Goal: Task Accomplishment & Management: Manage account settings

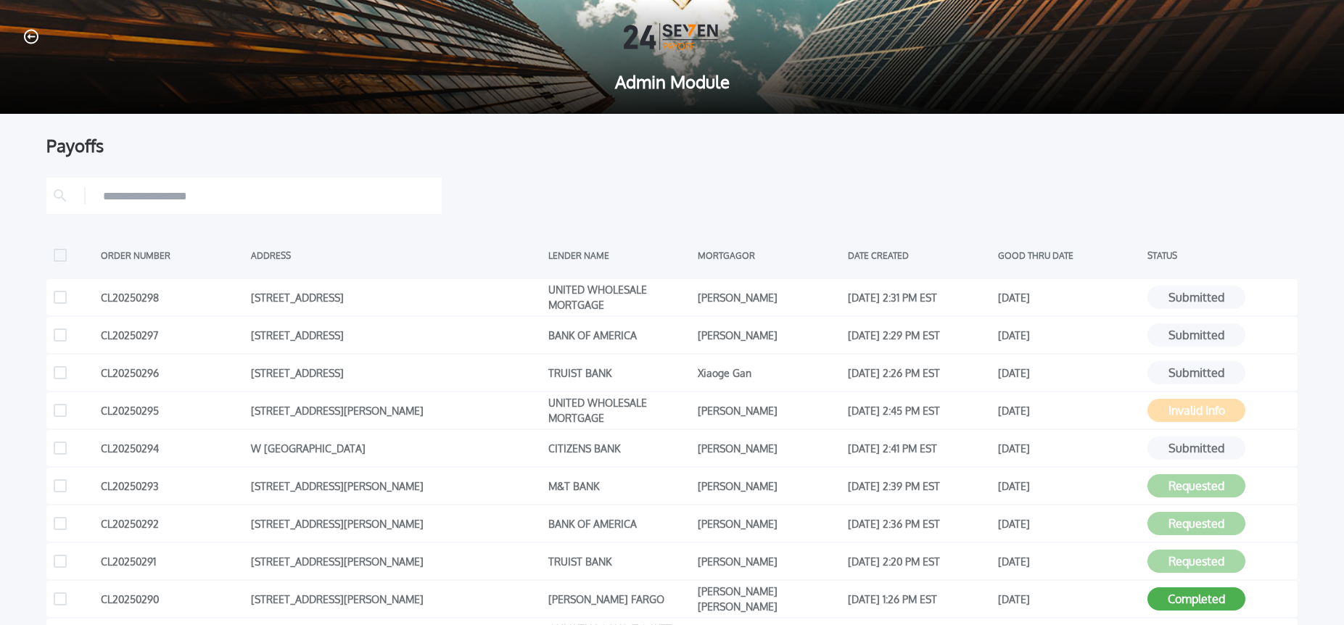
scroll to position [87, 0]
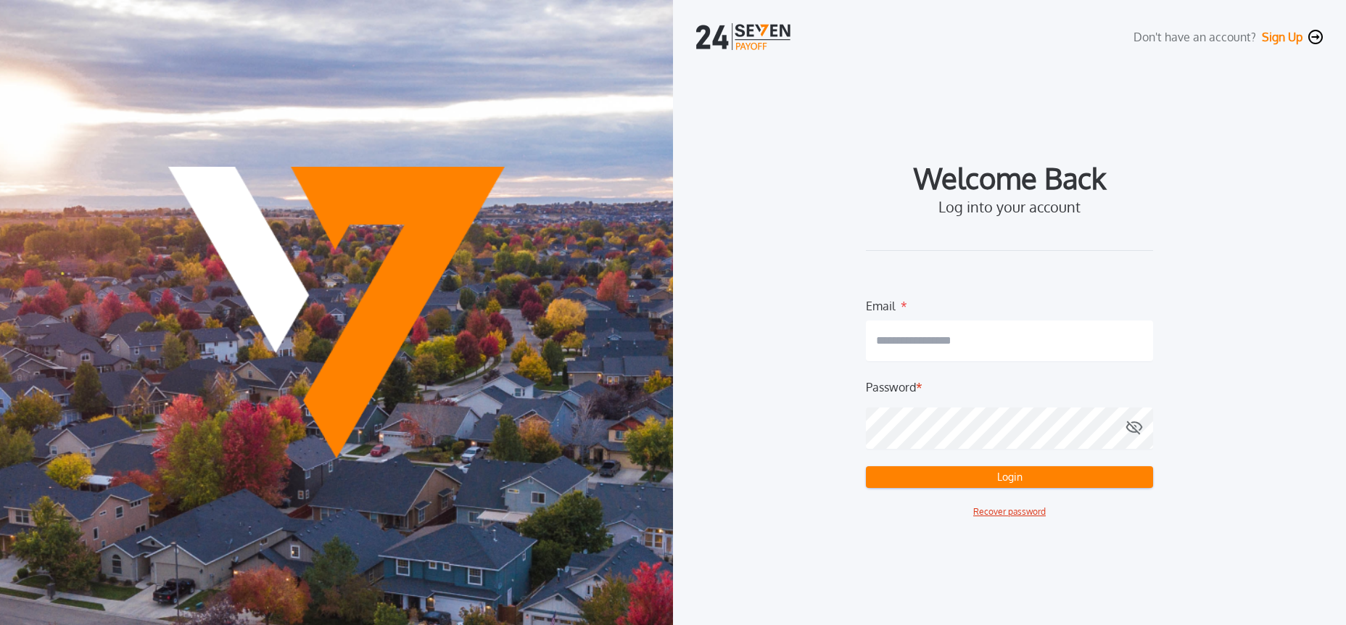
type input "**********"
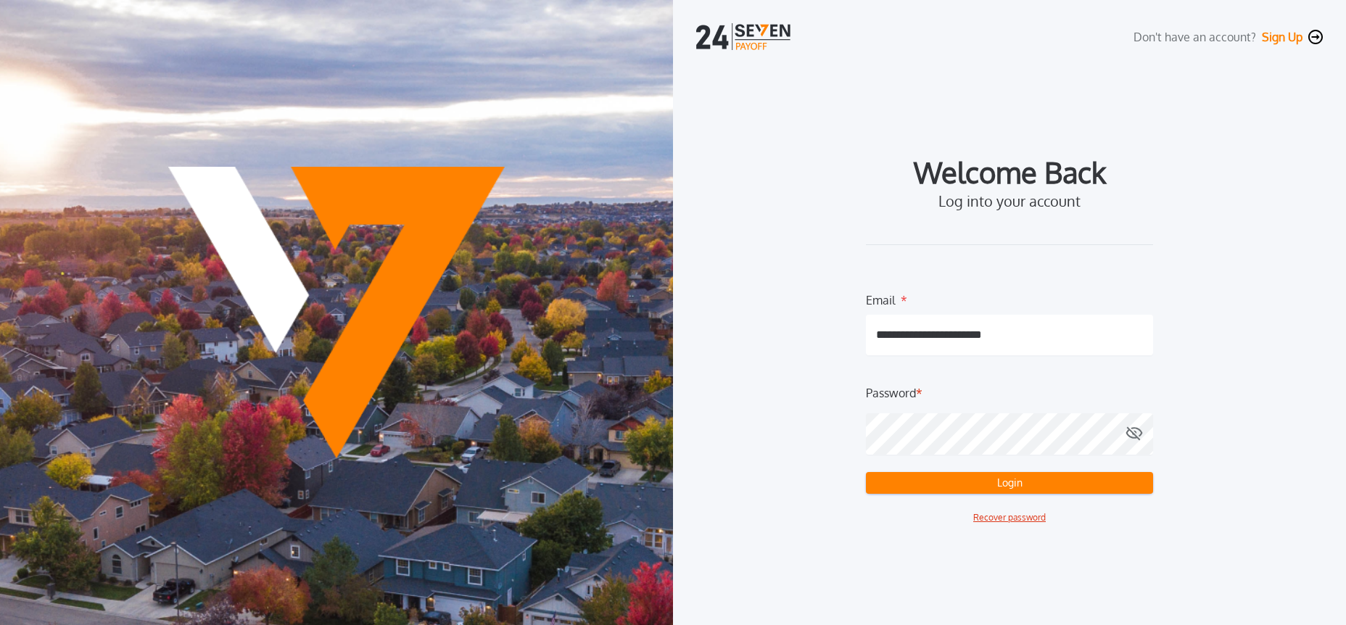
click at [906, 487] on button "Login" at bounding box center [1009, 483] width 287 height 22
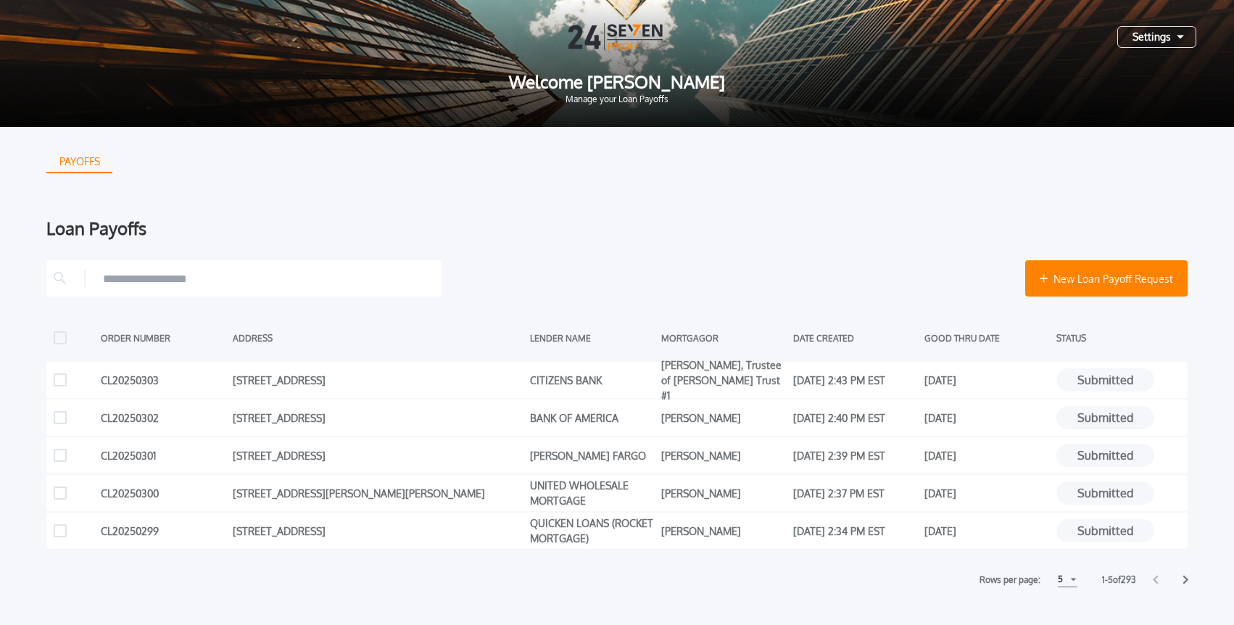
click at [1165, 41] on div "Settings" at bounding box center [1157, 37] width 79 height 22
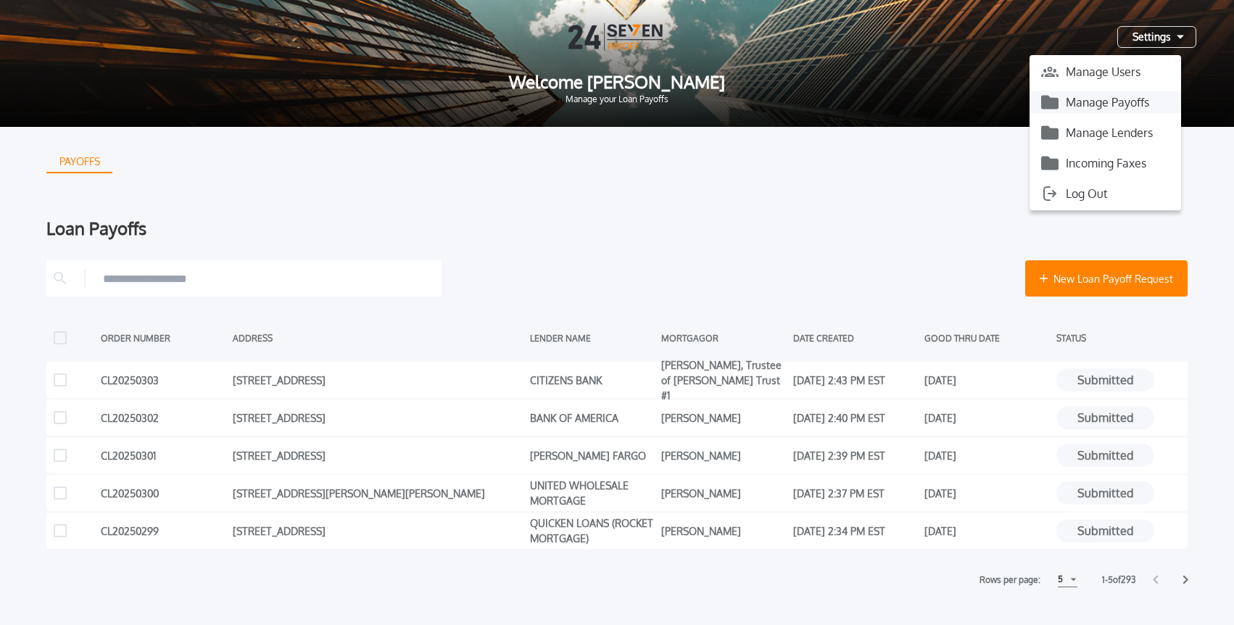
click at [1108, 106] on button "Manage Payoffs" at bounding box center [1106, 102] width 152 height 22
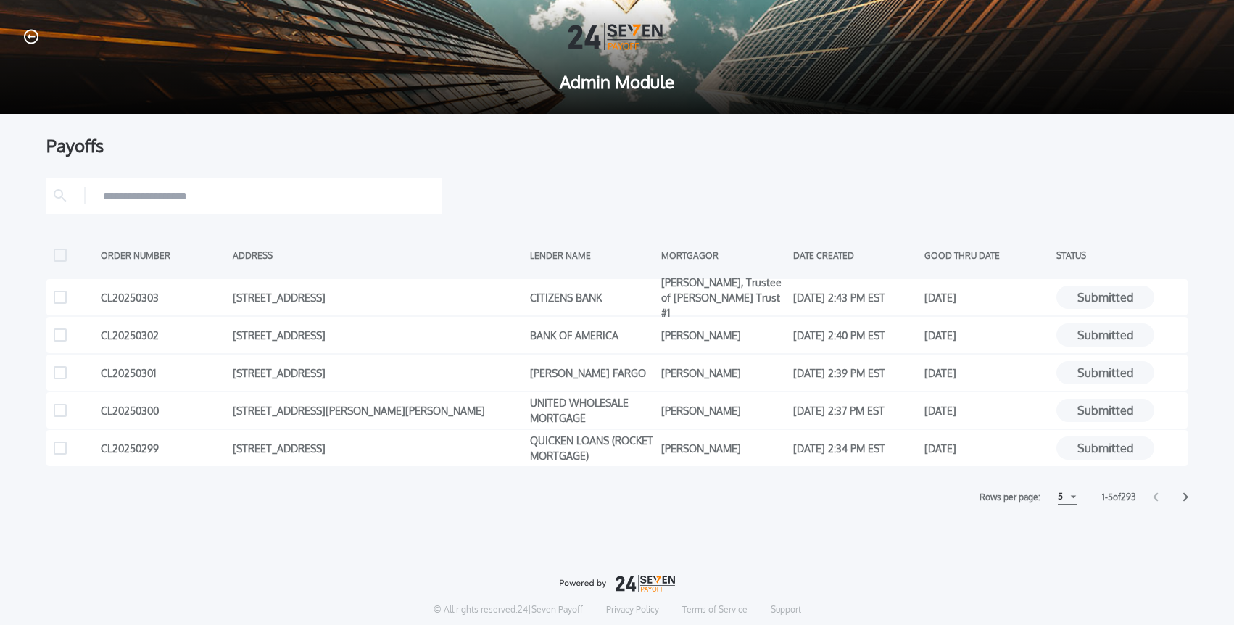
click at [1060, 494] on div "5" at bounding box center [1068, 497] width 20 height 15
click at [1064, 533] on h1 "10" at bounding box center [1067, 532] width 14 height 17
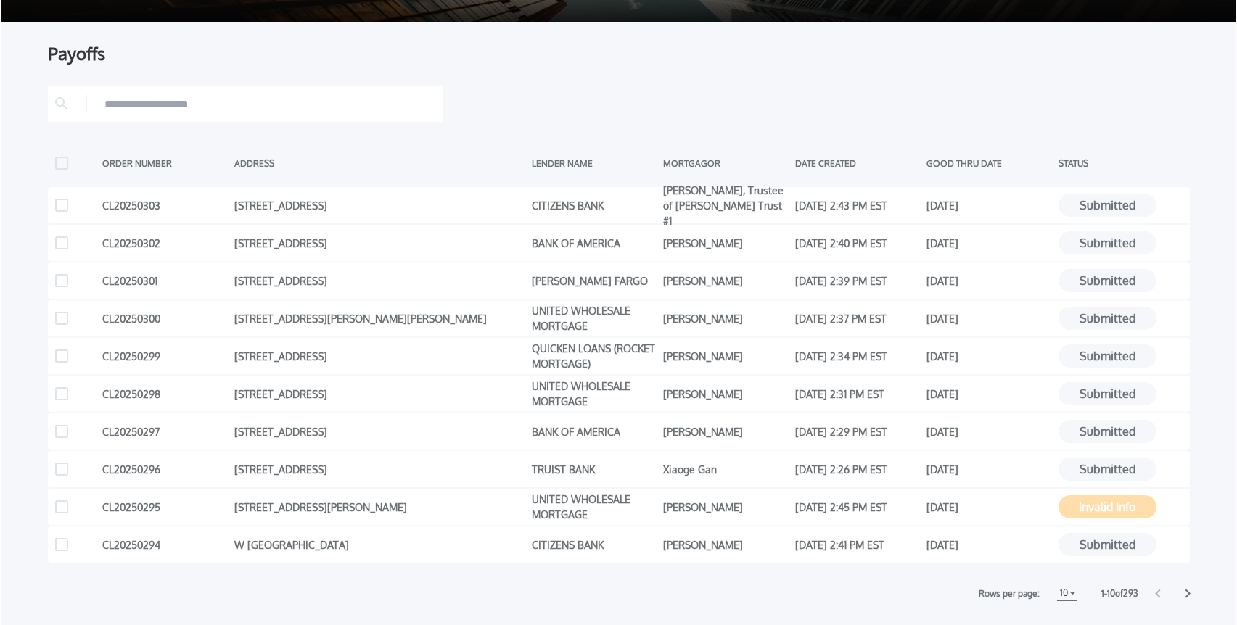
scroll to position [91, 0]
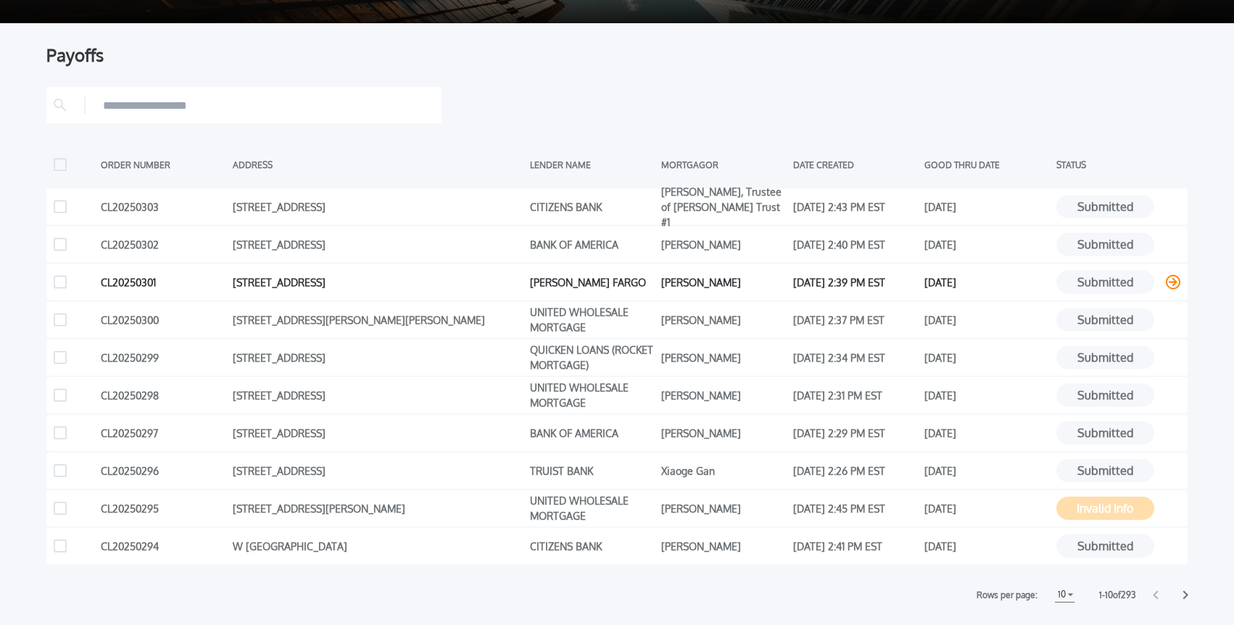
click at [1176, 281] on icon at bounding box center [1173, 282] width 15 height 15
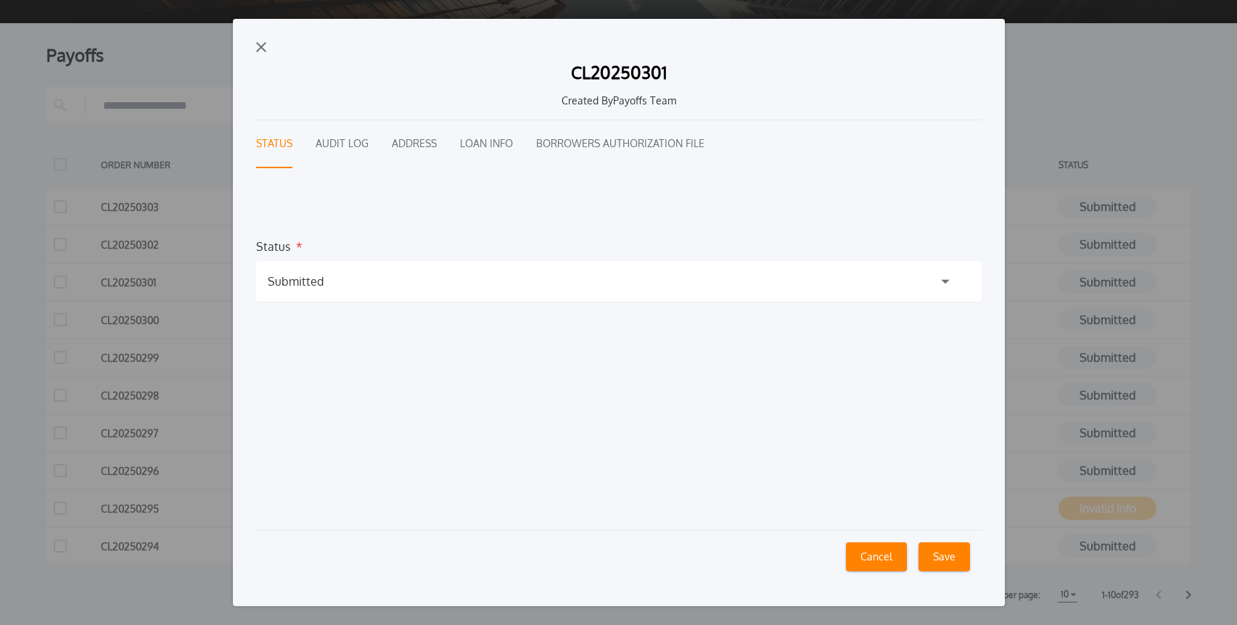
click at [529, 295] on div "Submitted" at bounding box center [618, 281] width 725 height 41
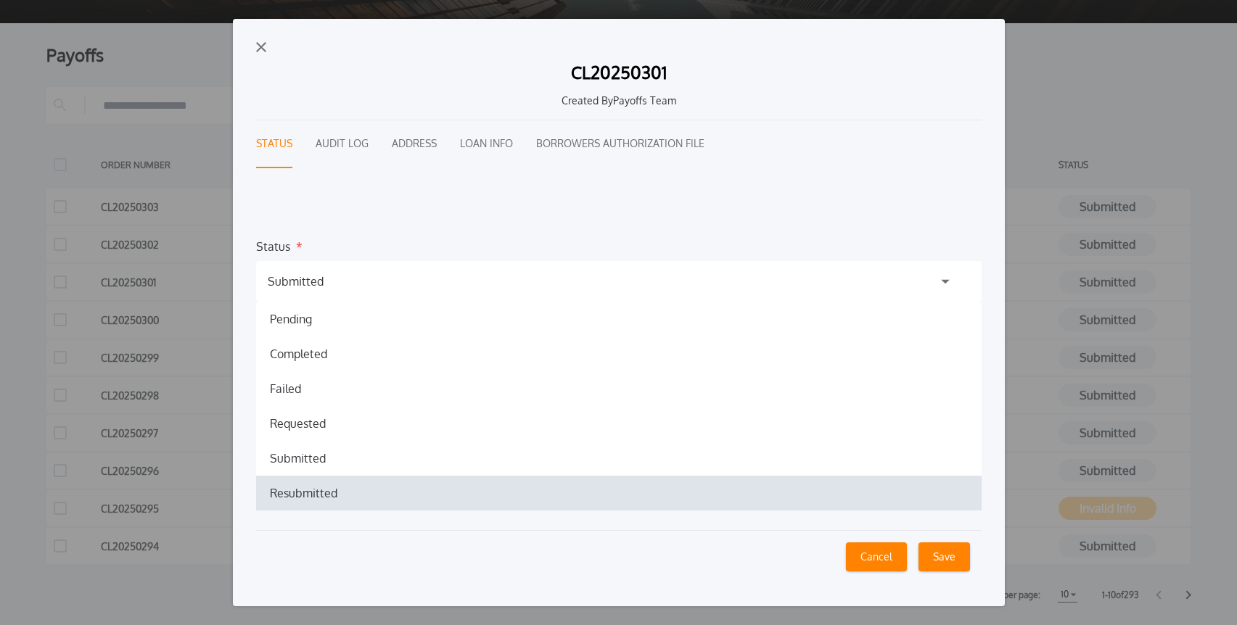
click at [323, 492] on h1 "Resubmitted" at bounding box center [303, 492] width 91 height 17
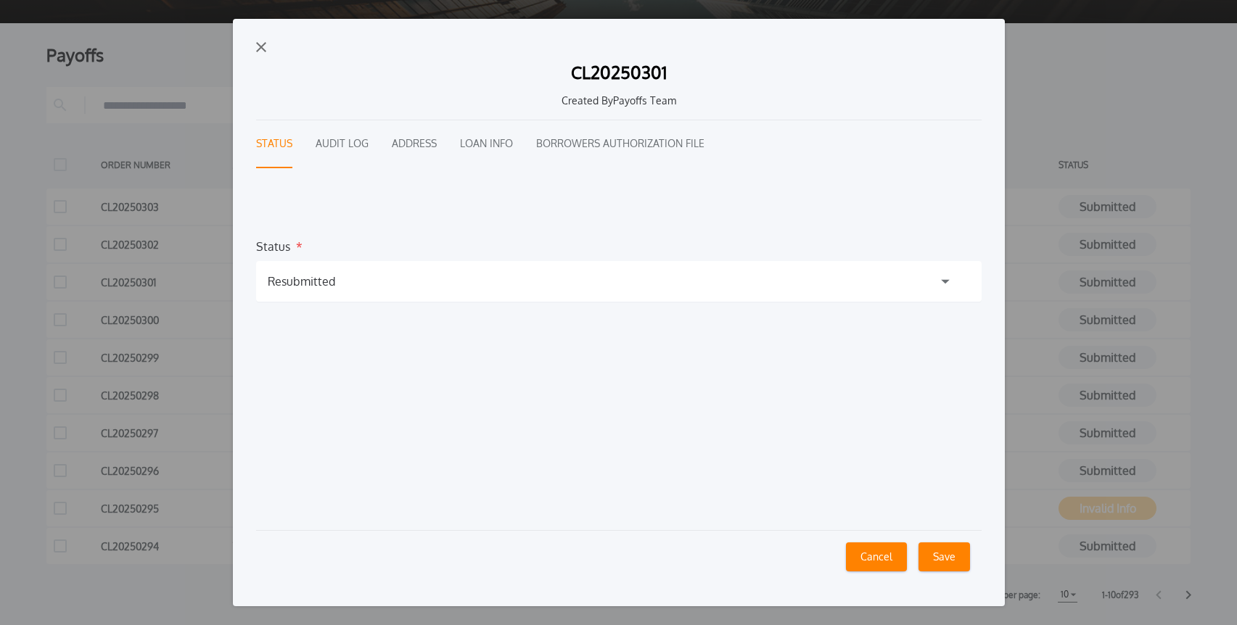
click at [937, 558] on button "Save" at bounding box center [943, 557] width 51 height 29
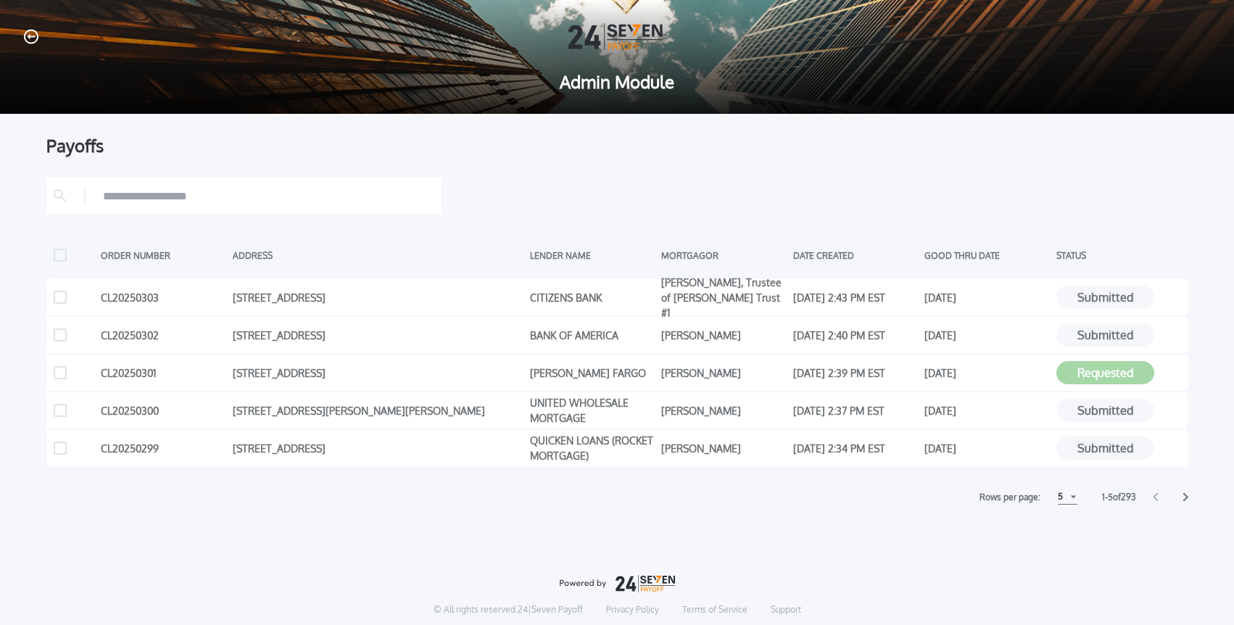
click at [585, 198] on div at bounding box center [617, 196] width 1142 height 36
click at [1173, 376] on icon at bounding box center [1173, 373] width 15 height 15
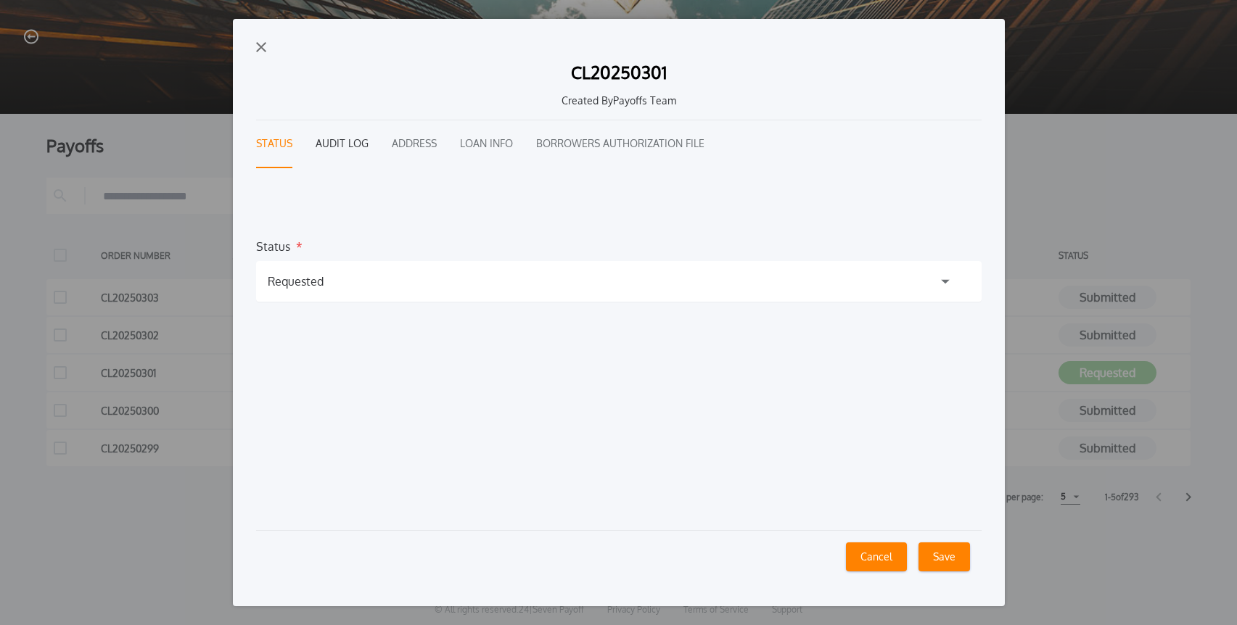
click at [343, 151] on button "Audit Log" at bounding box center [341, 144] width 53 height 48
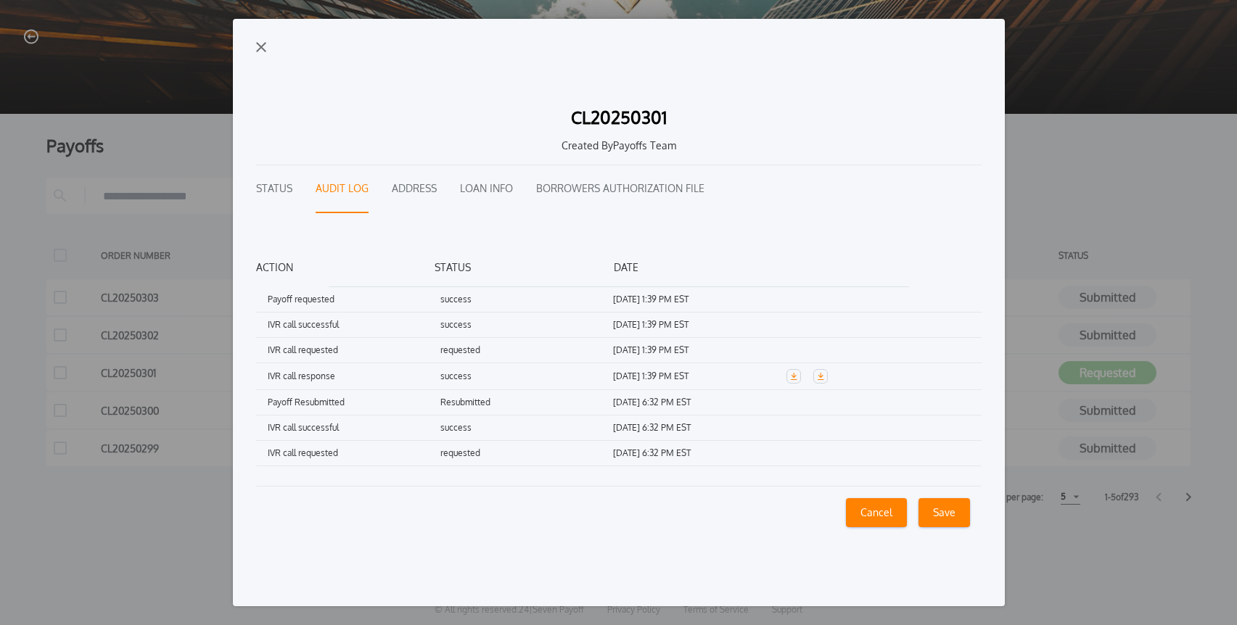
click at [265, 44] on img "button" at bounding box center [261, 47] width 10 height 10
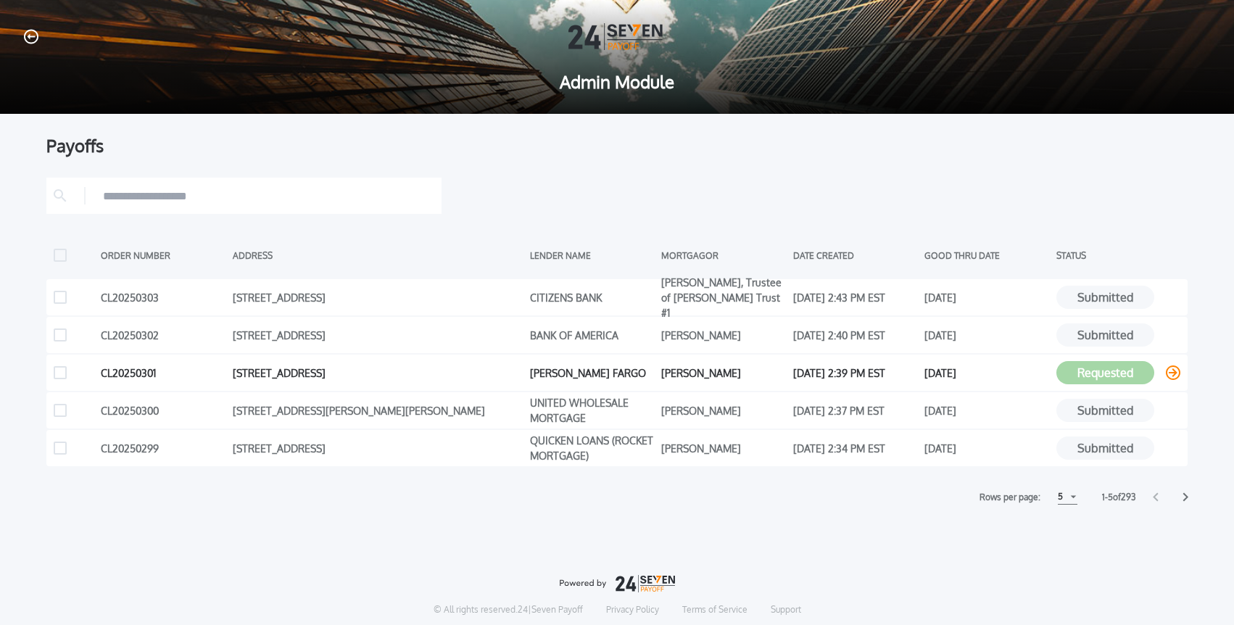
click at [1176, 374] on icon at bounding box center [1173, 373] width 15 height 15
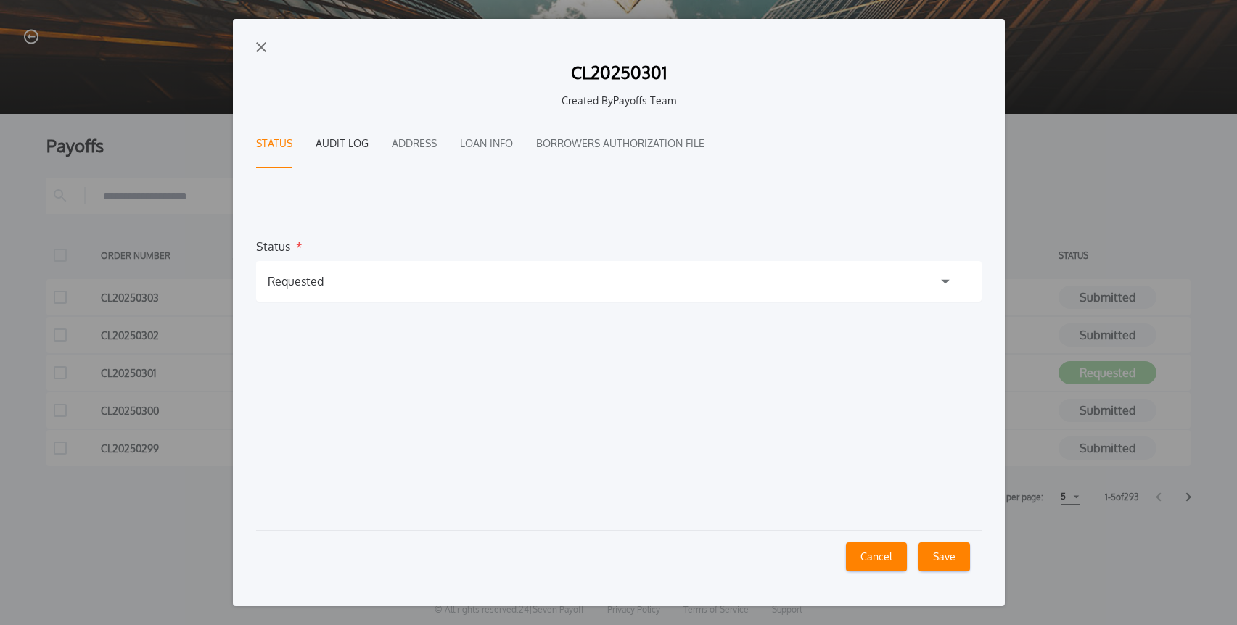
click at [331, 143] on button "Audit Log" at bounding box center [341, 144] width 53 height 48
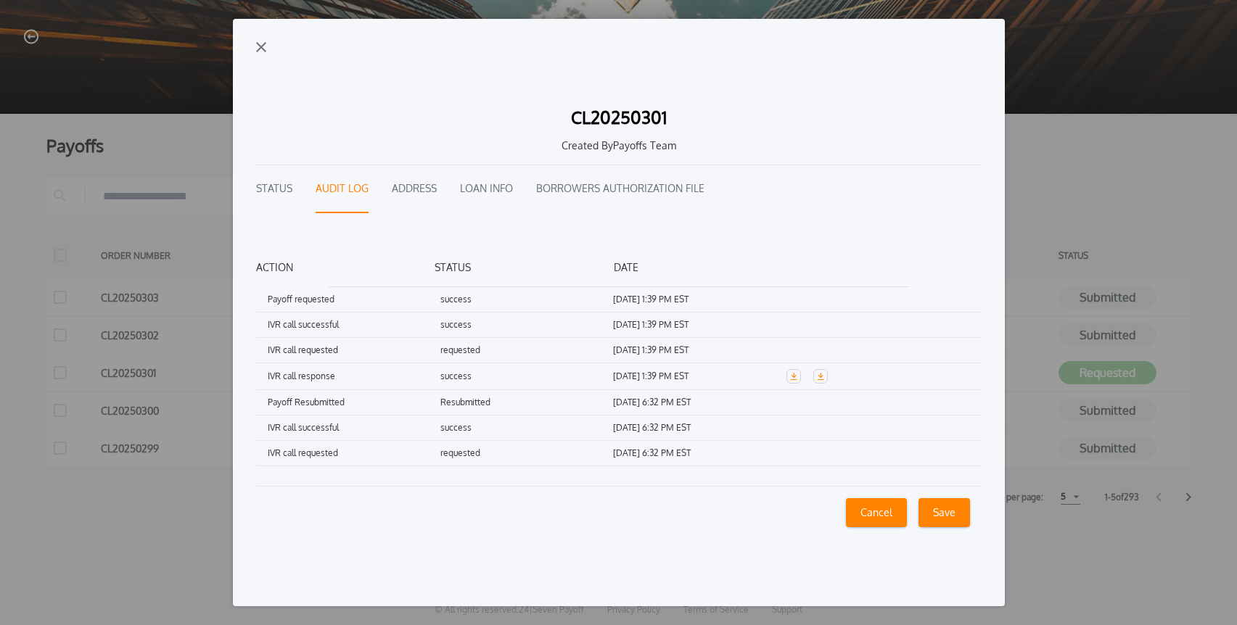
click at [260, 51] on img "button" at bounding box center [261, 47] width 10 height 10
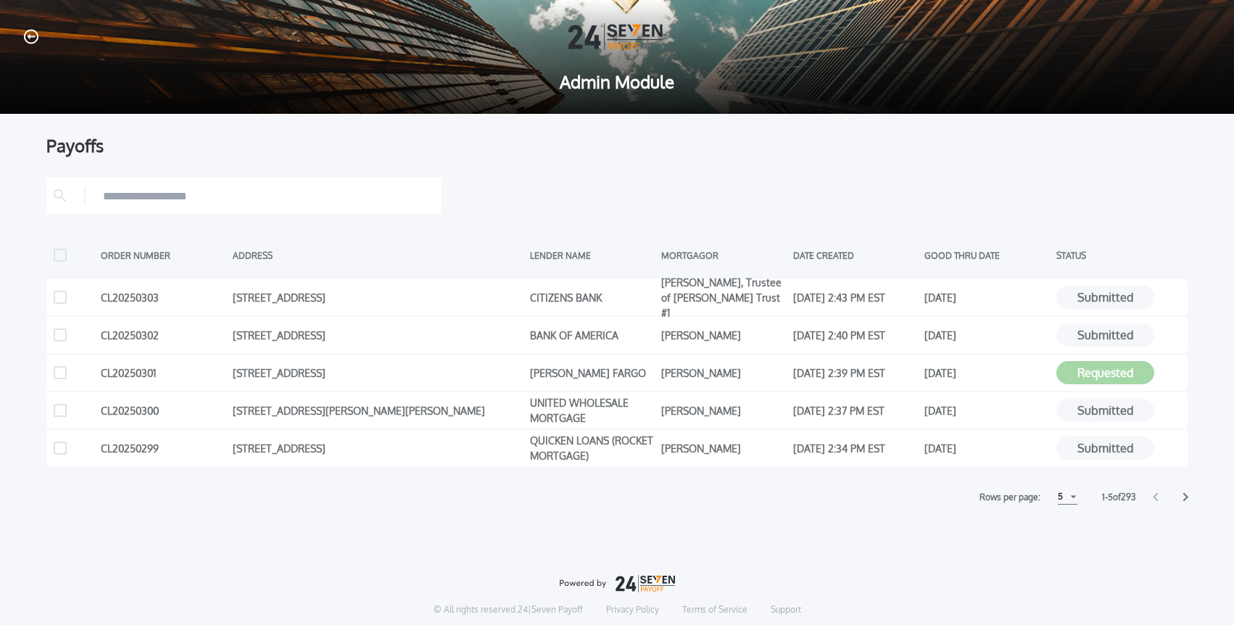
click at [665, 180] on div at bounding box center [617, 196] width 1142 height 36
click at [1171, 374] on icon at bounding box center [1173, 373] width 15 height 15
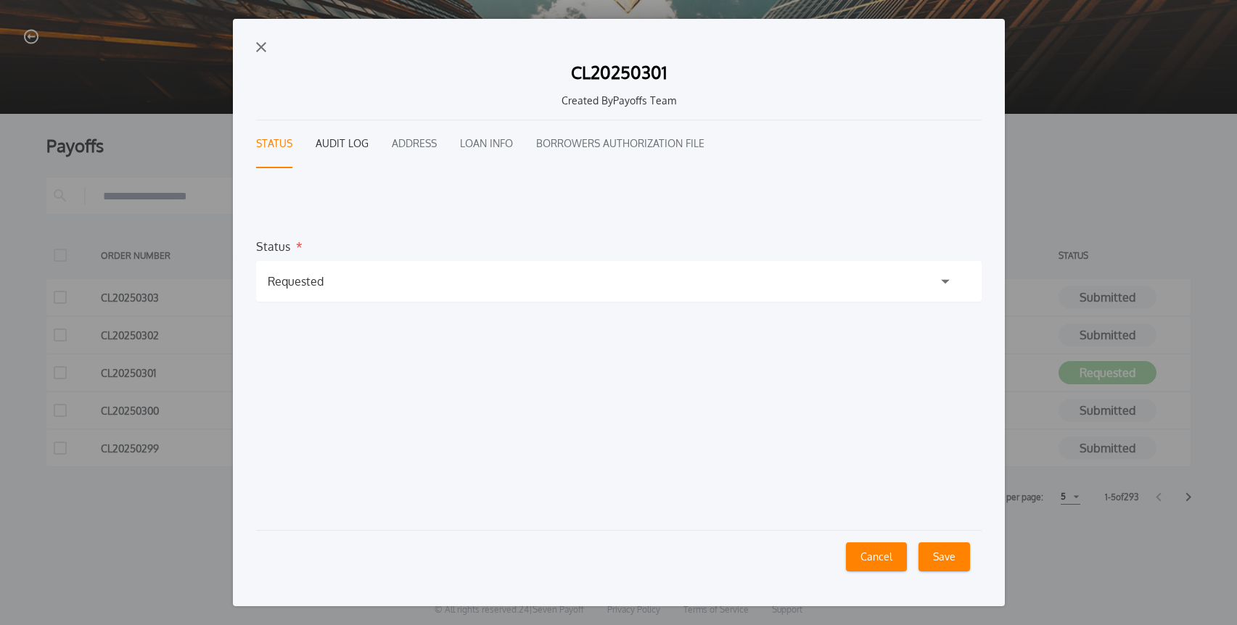
click at [323, 144] on button "Audit Log" at bounding box center [341, 144] width 53 height 48
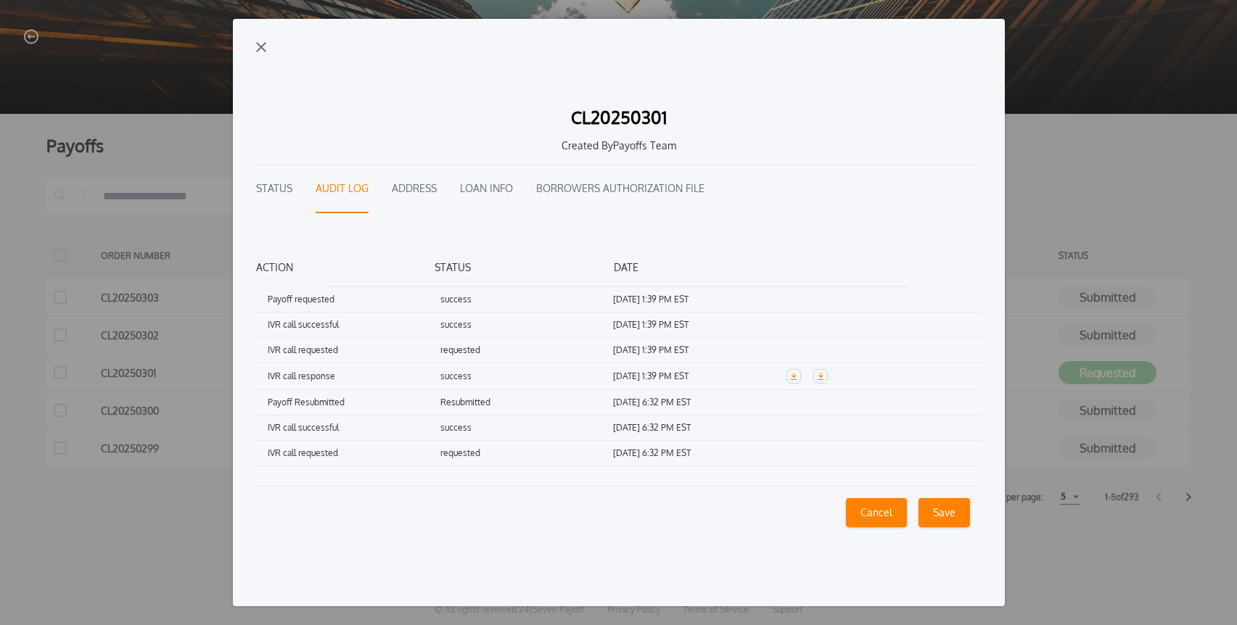
click at [262, 48] on img "button" at bounding box center [261, 47] width 10 height 10
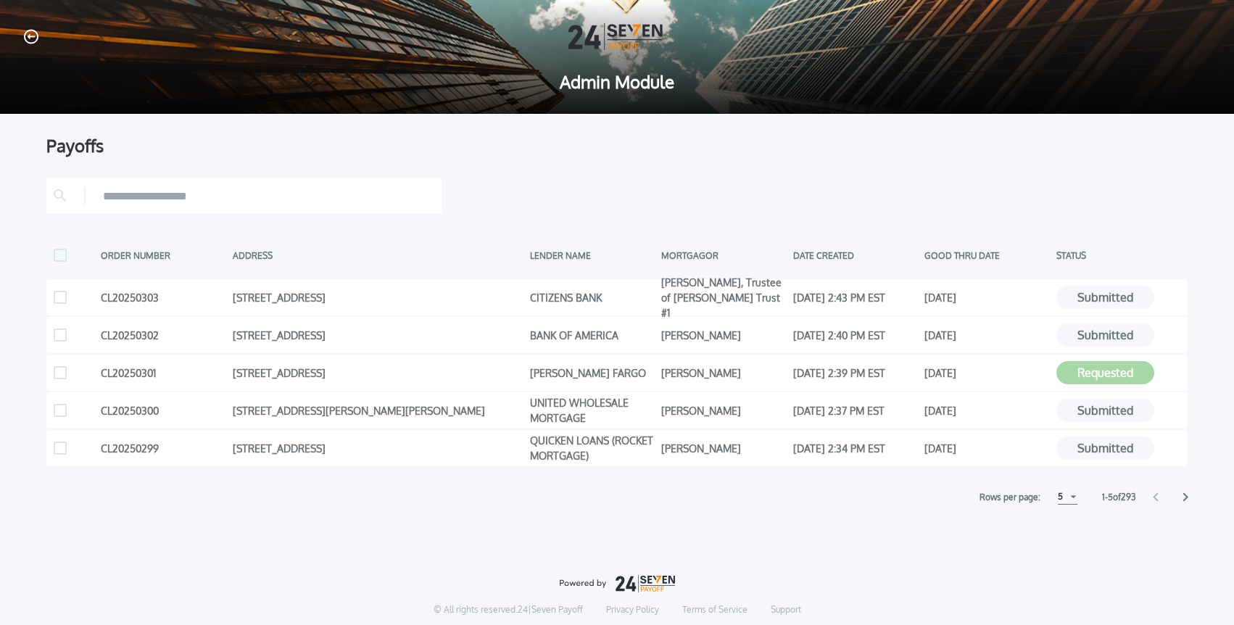
click at [793, 559] on div "Payoffs ORDER NUMBER ADDRESS LENDER NAME MORTGAGOR DATE CREATED GOOD THRU DATE …" at bounding box center [617, 408] width 1234 height 589
click at [1060, 497] on div "5" at bounding box center [1068, 497] width 20 height 15
click at [1062, 531] on h1 "10" at bounding box center [1067, 532] width 14 height 17
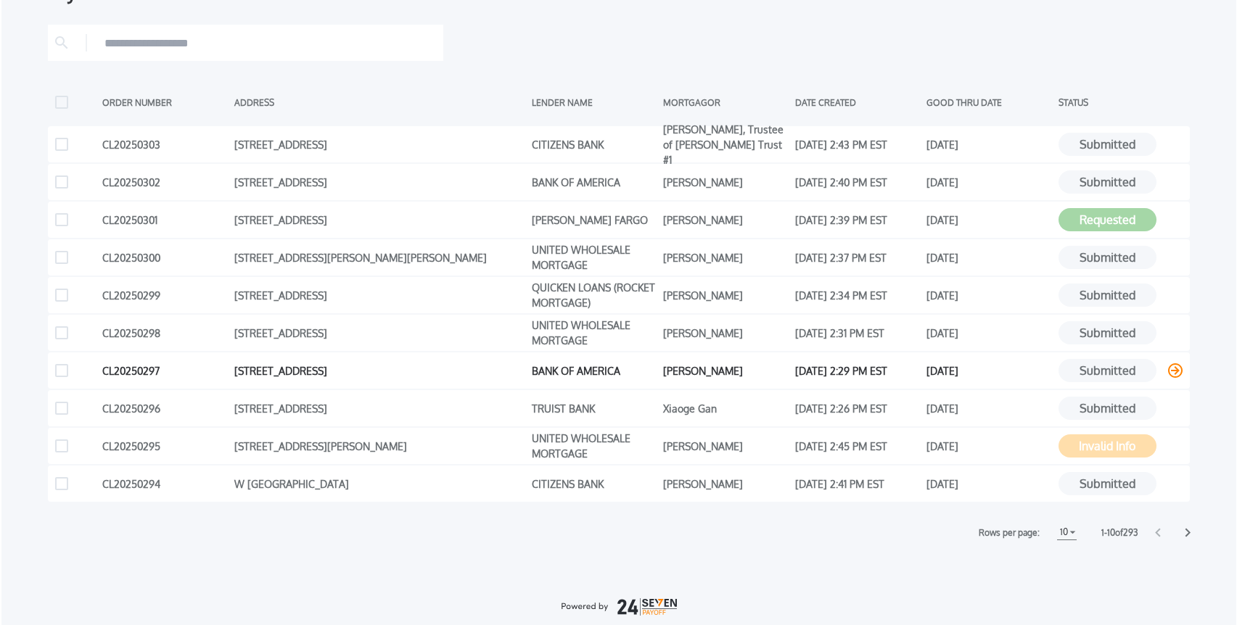
scroll to position [154, 0]
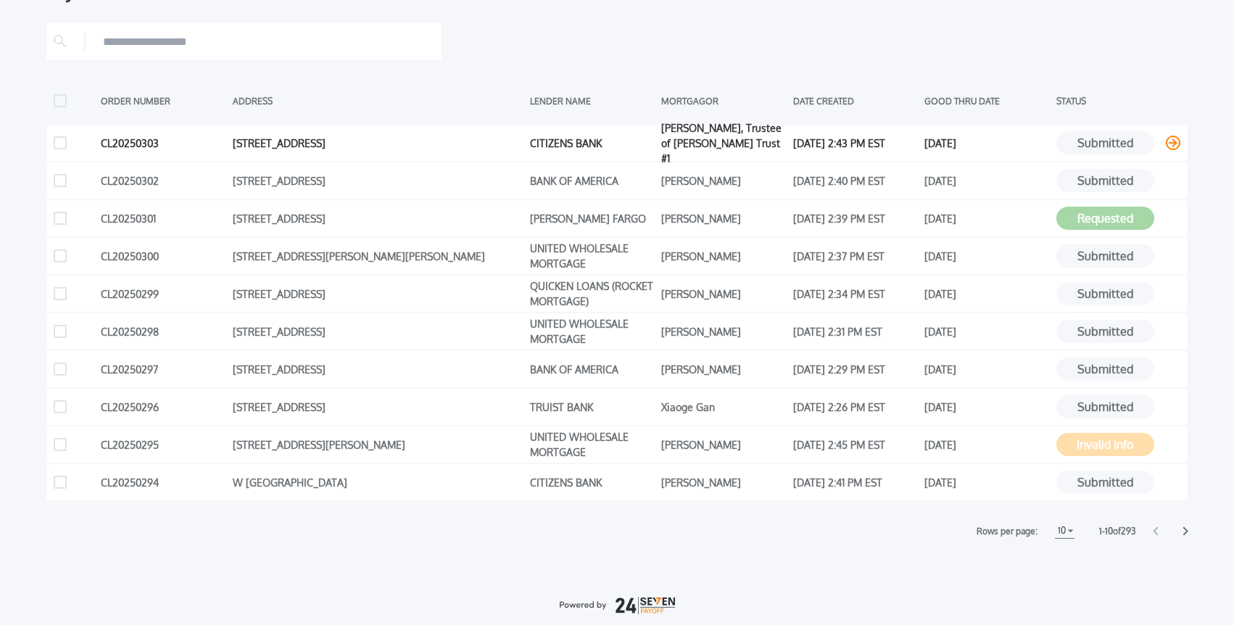
click at [1179, 139] on icon at bounding box center [1173, 143] width 15 height 15
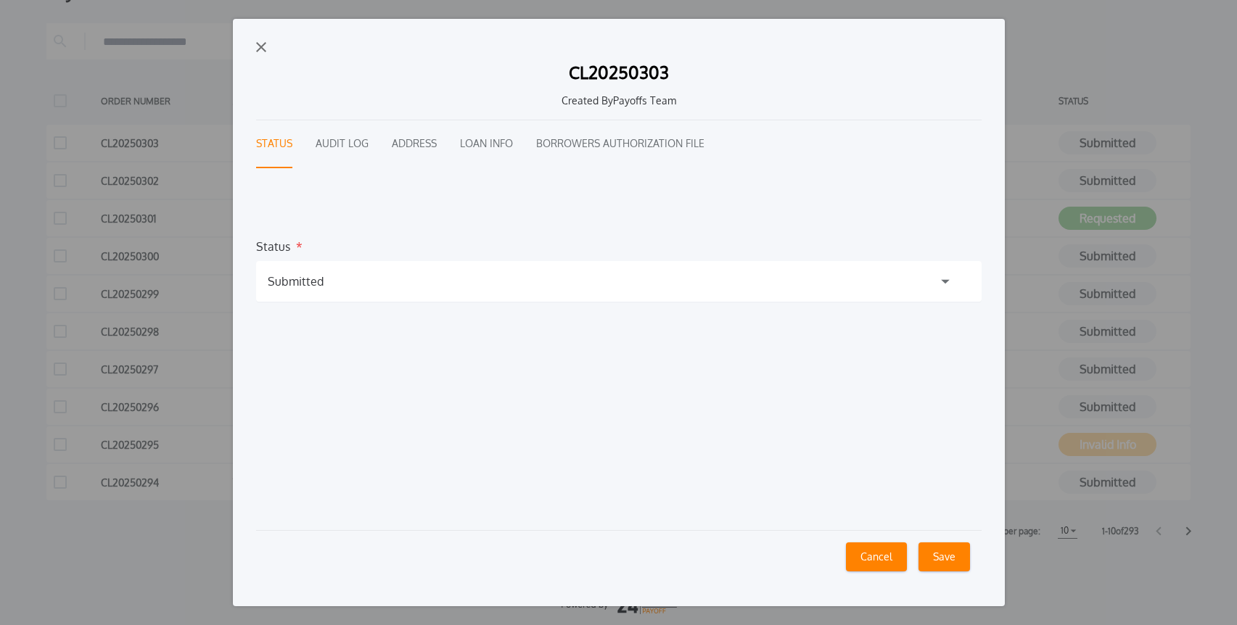
click at [456, 149] on div "Status Audit Log Address Loan Info Borrowers Authorization File" at bounding box center [618, 144] width 725 height 48
click at [477, 144] on button "Loan Info" at bounding box center [486, 144] width 53 height 48
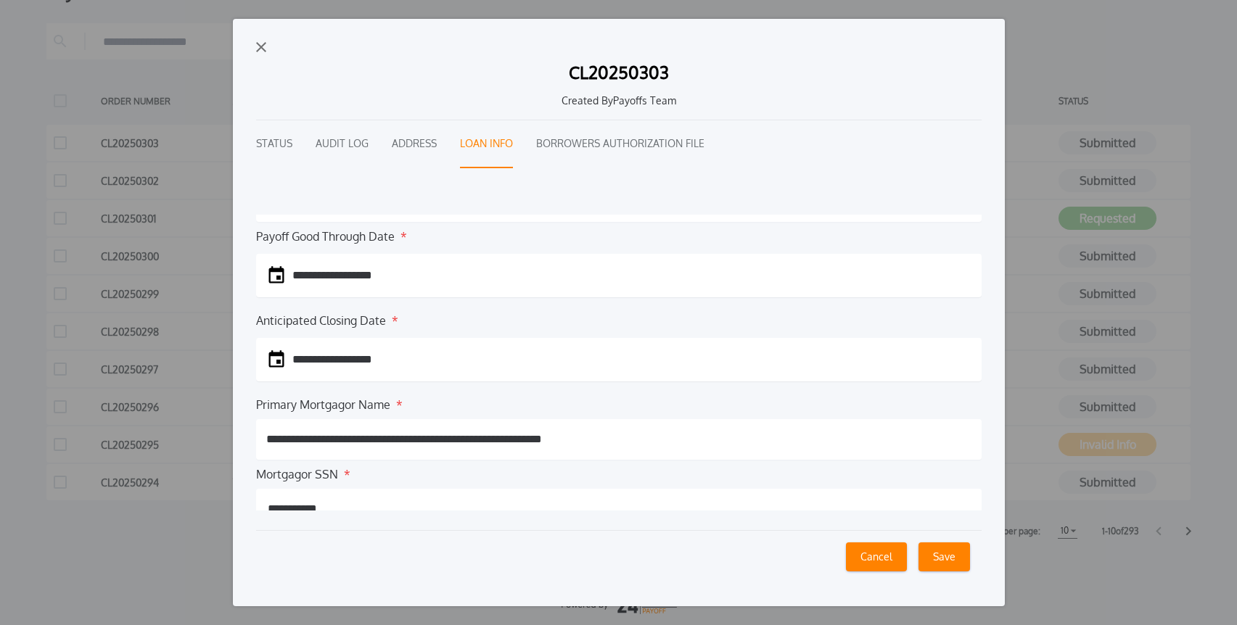
scroll to position [144, 0]
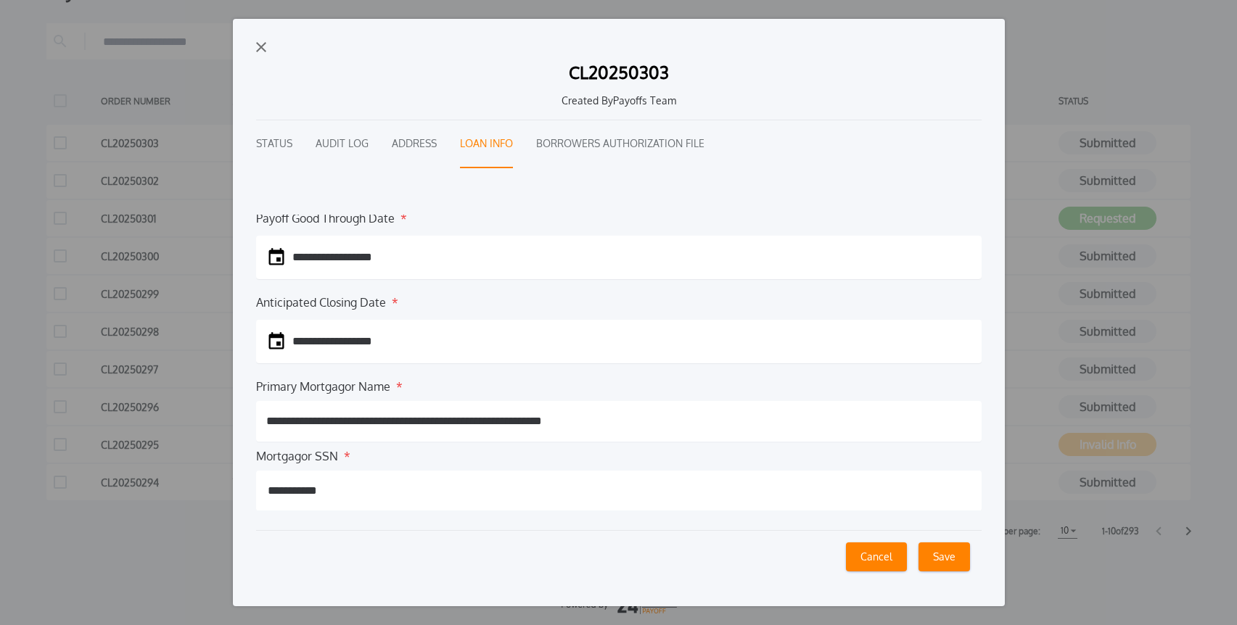
click at [267, 48] on div "**********" at bounding box center [619, 313] width 772 height 588
click at [263, 47] on img "button" at bounding box center [261, 47] width 10 height 10
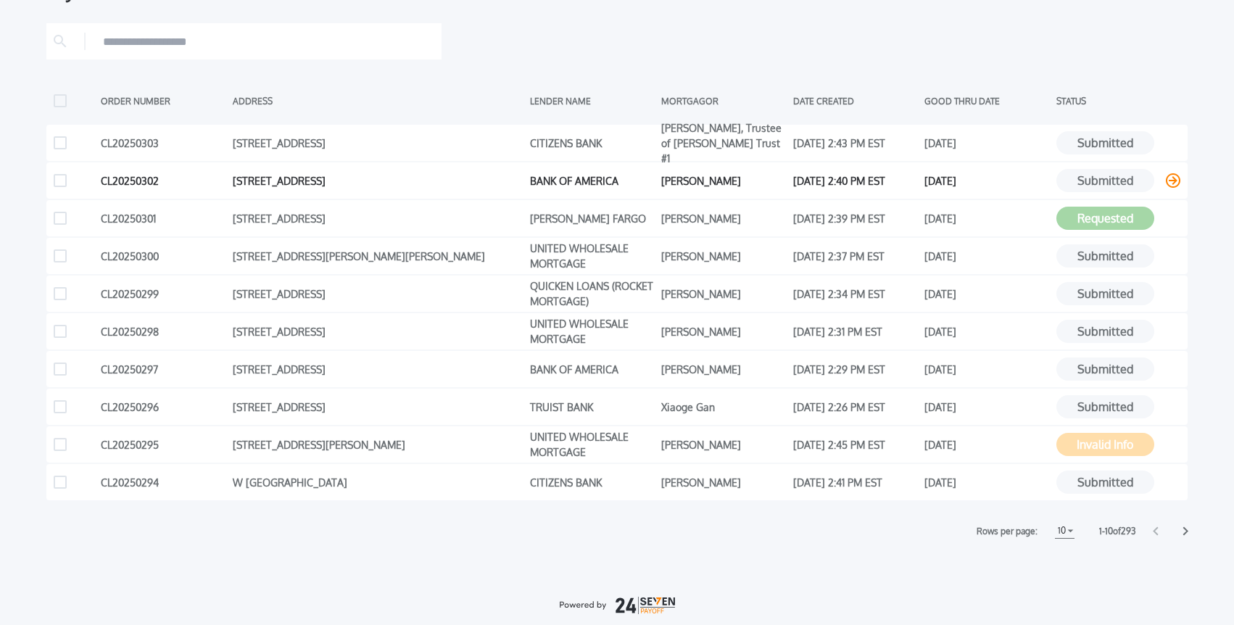
click at [1177, 183] on icon at bounding box center [1173, 180] width 15 height 15
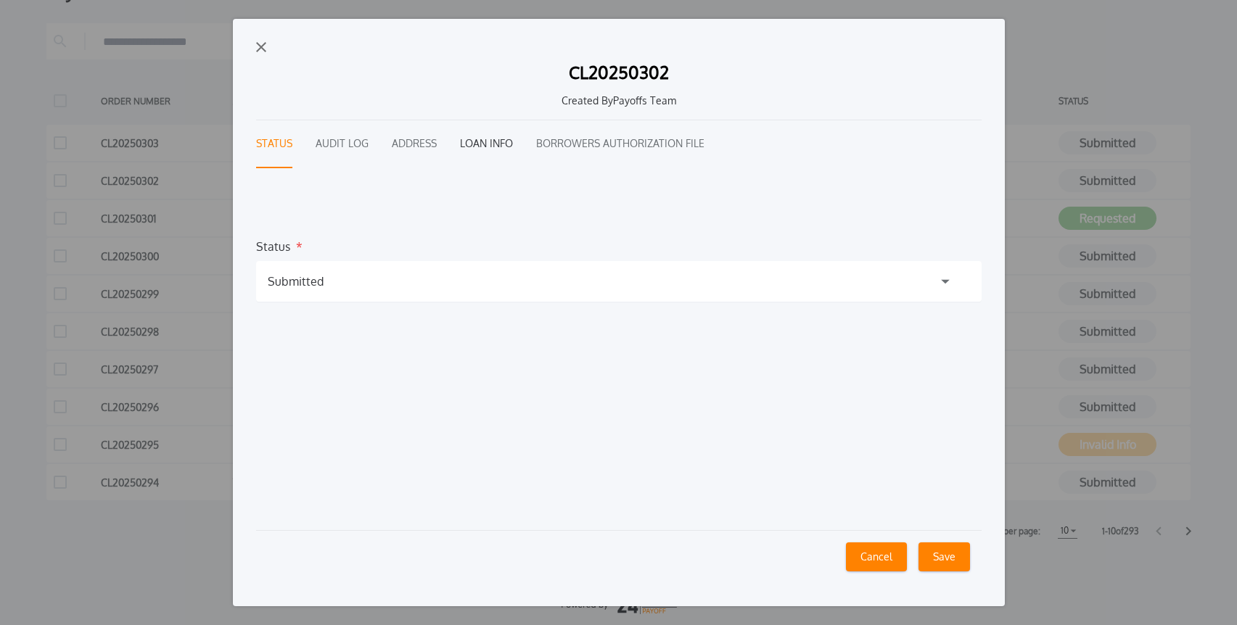
click at [478, 142] on button "Loan Info" at bounding box center [486, 144] width 53 height 48
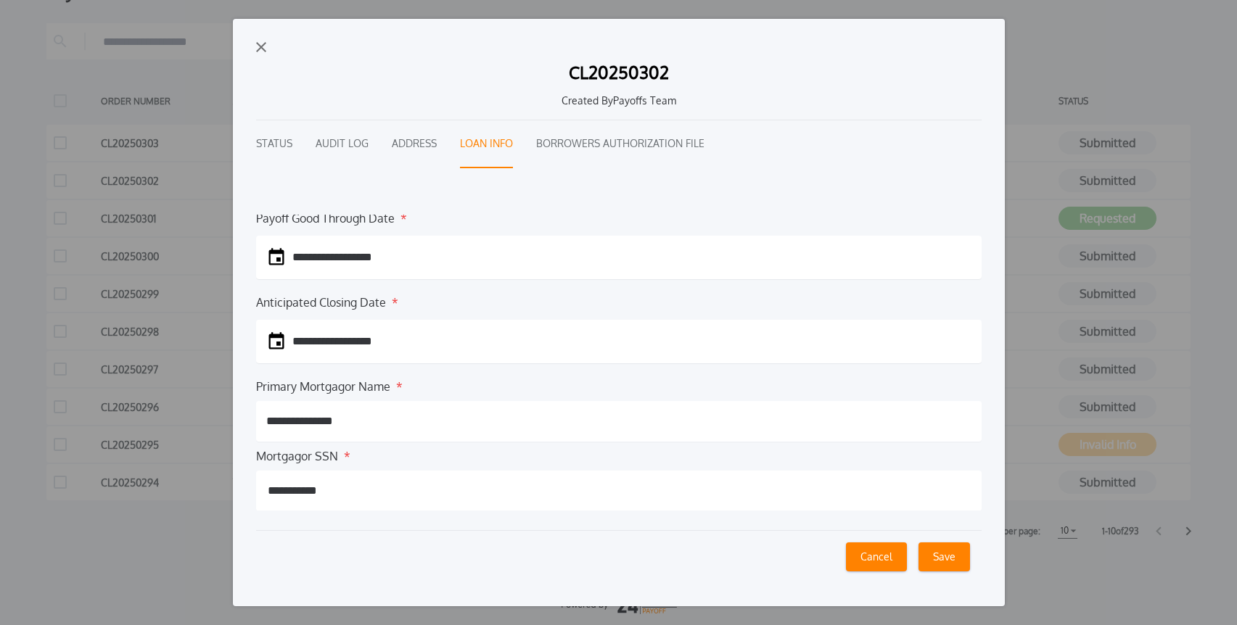
click at [263, 50] on img "button" at bounding box center [261, 47] width 10 height 10
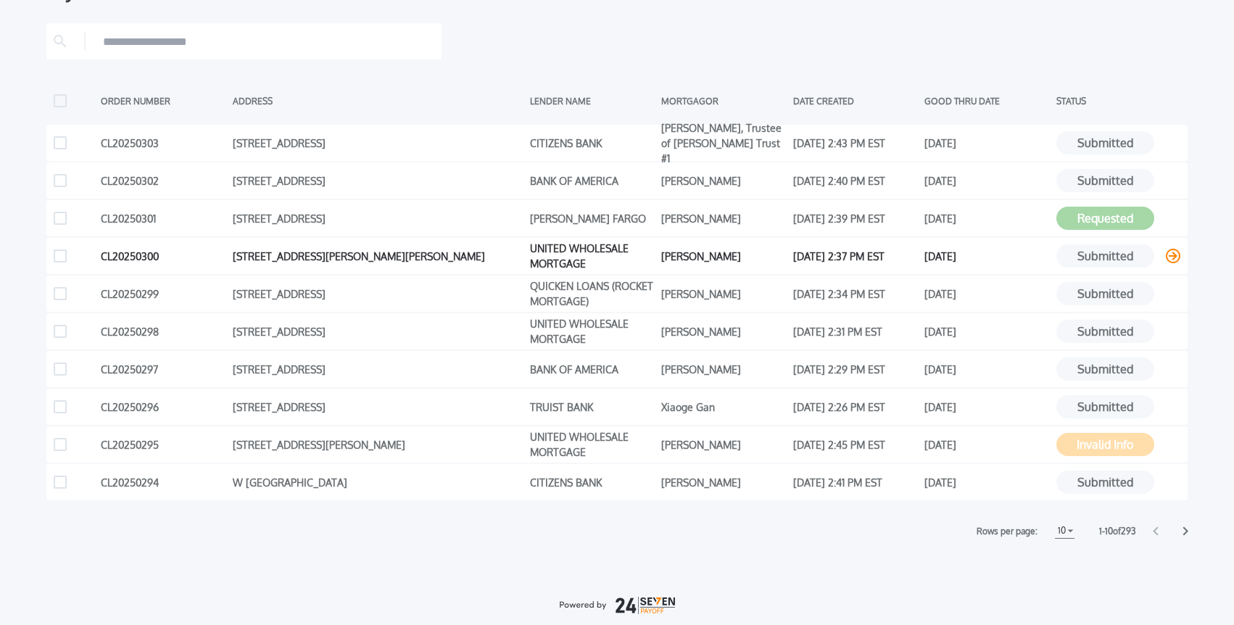
click at [1171, 260] on icon at bounding box center [1173, 256] width 15 height 15
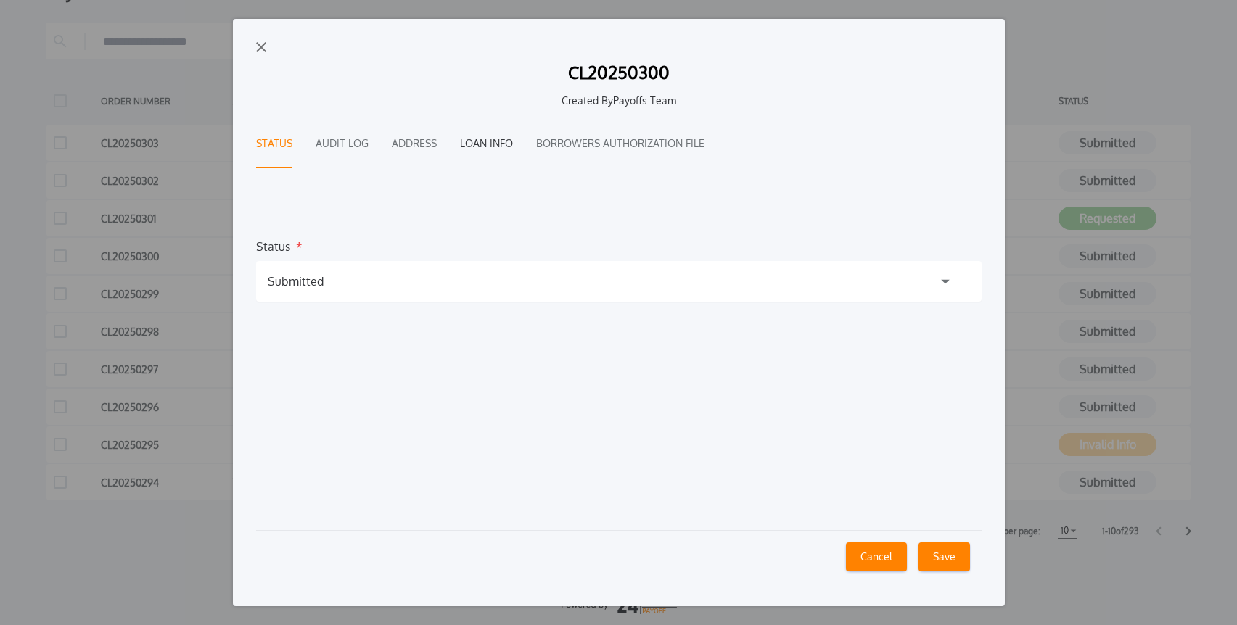
click at [484, 139] on button "Loan Info" at bounding box center [486, 144] width 53 height 48
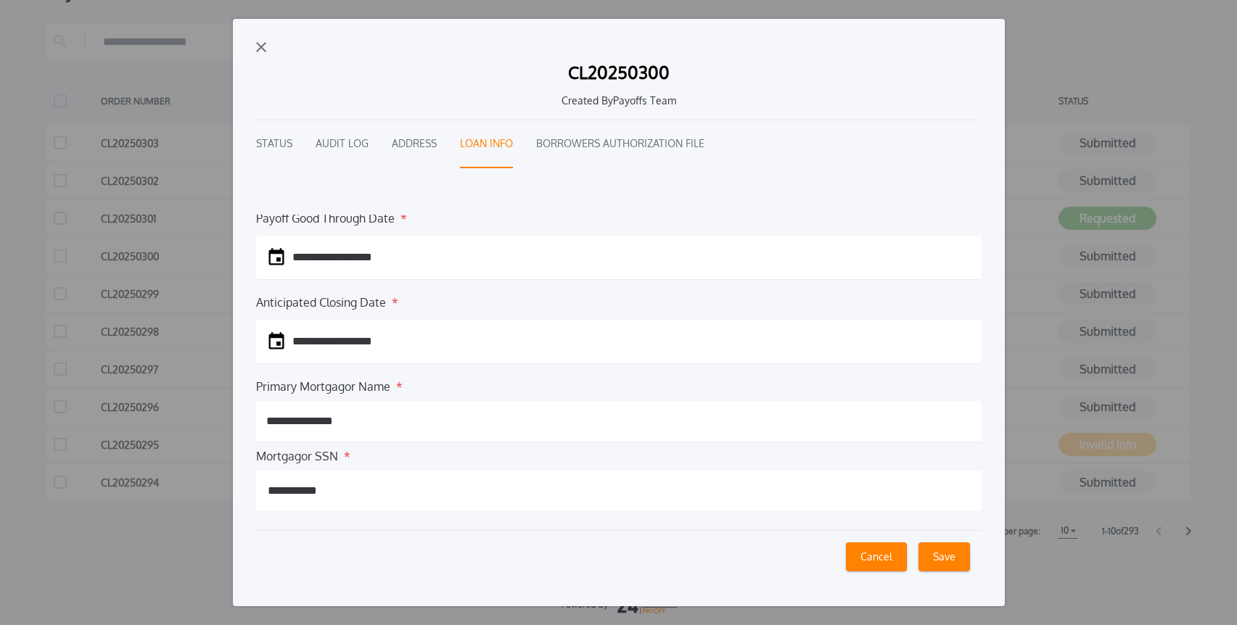
click at [259, 47] on img "button" at bounding box center [261, 47] width 10 height 10
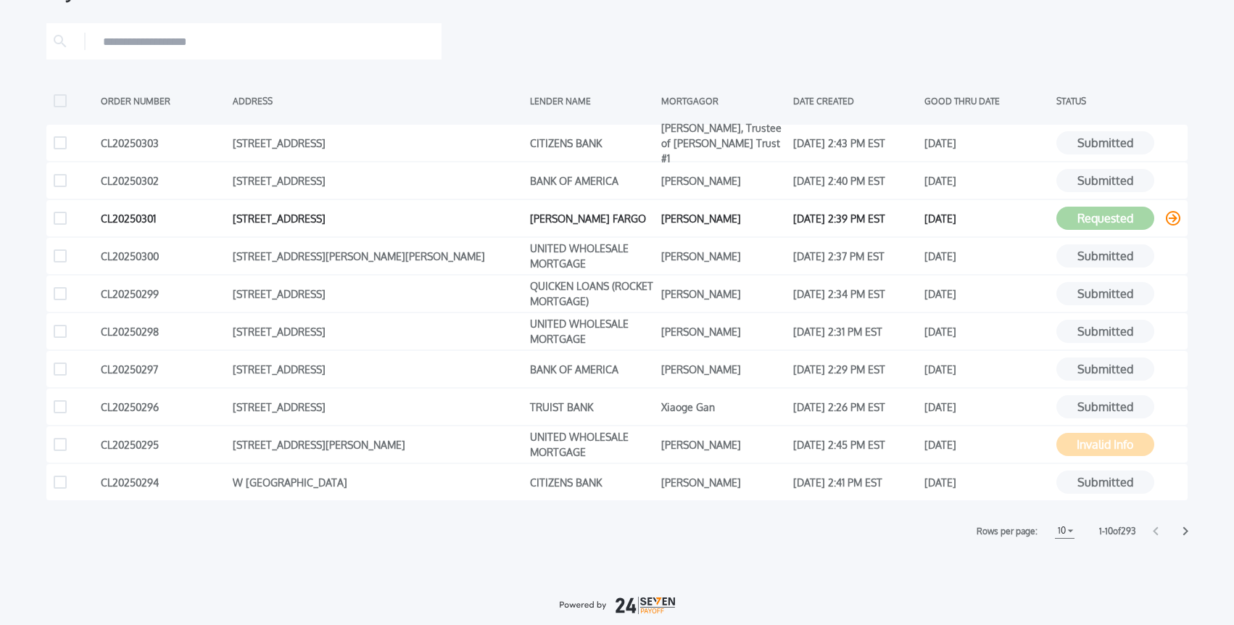
click at [1174, 220] on icon at bounding box center [1173, 218] width 15 height 15
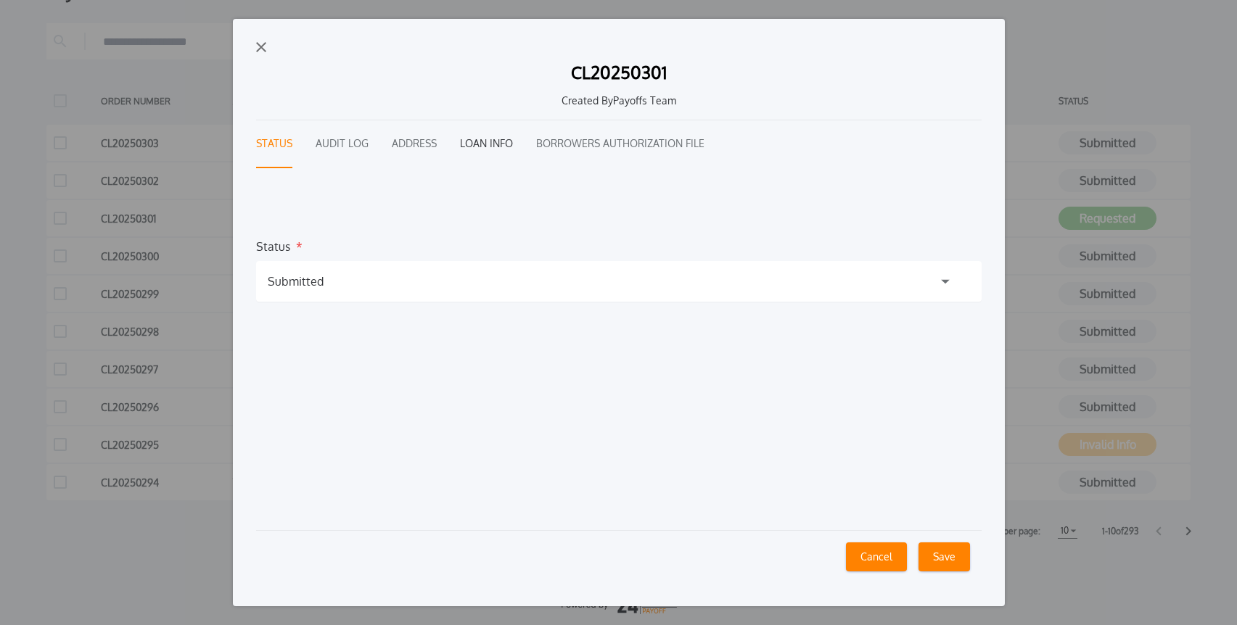
click at [477, 142] on button "Loan Info" at bounding box center [486, 144] width 53 height 48
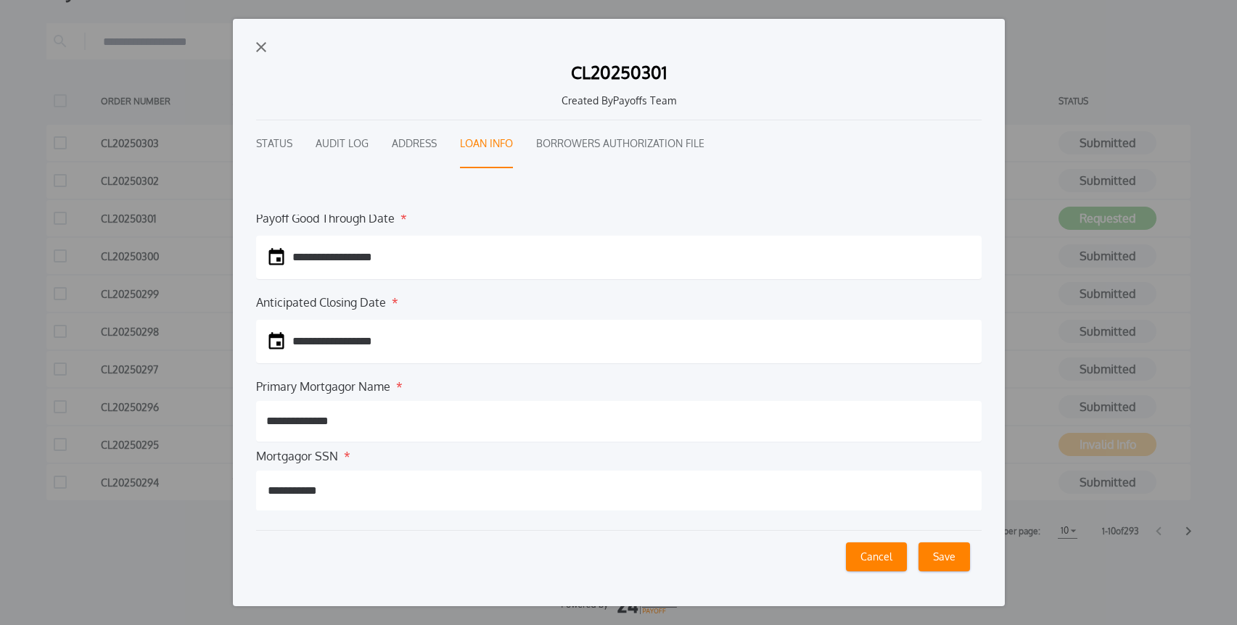
click at [262, 47] on img "button" at bounding box center [261, 47] width 10 height 10
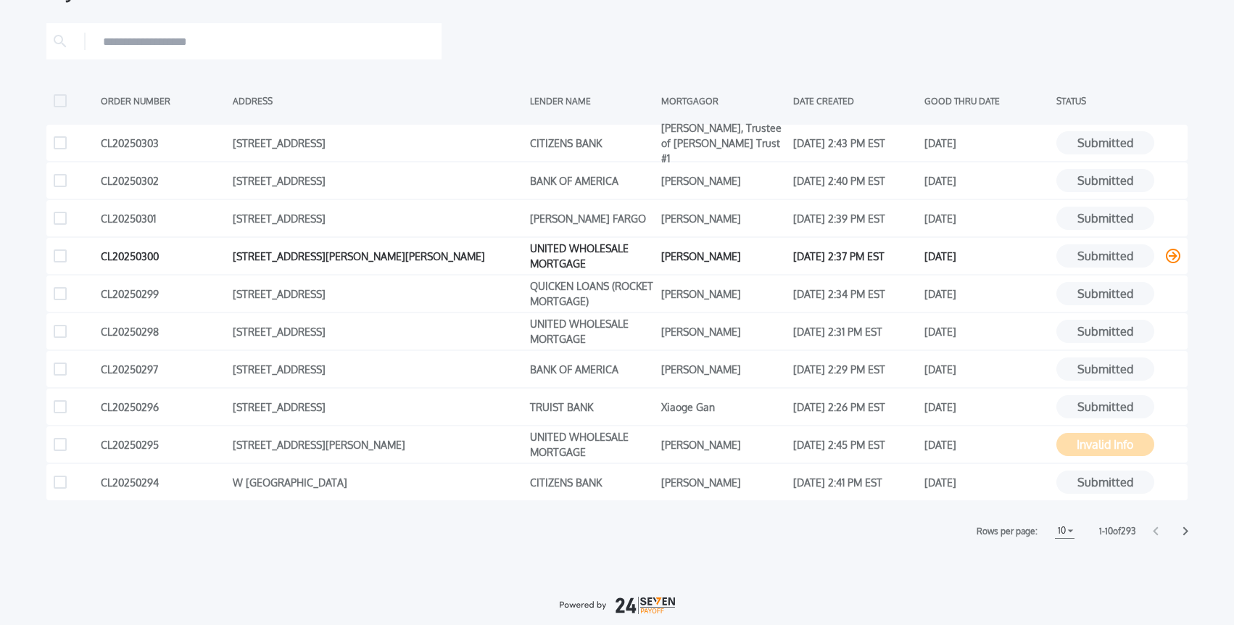
click at [1178, 256] on icon at bounding box center [1173, 256] width 15 height 15
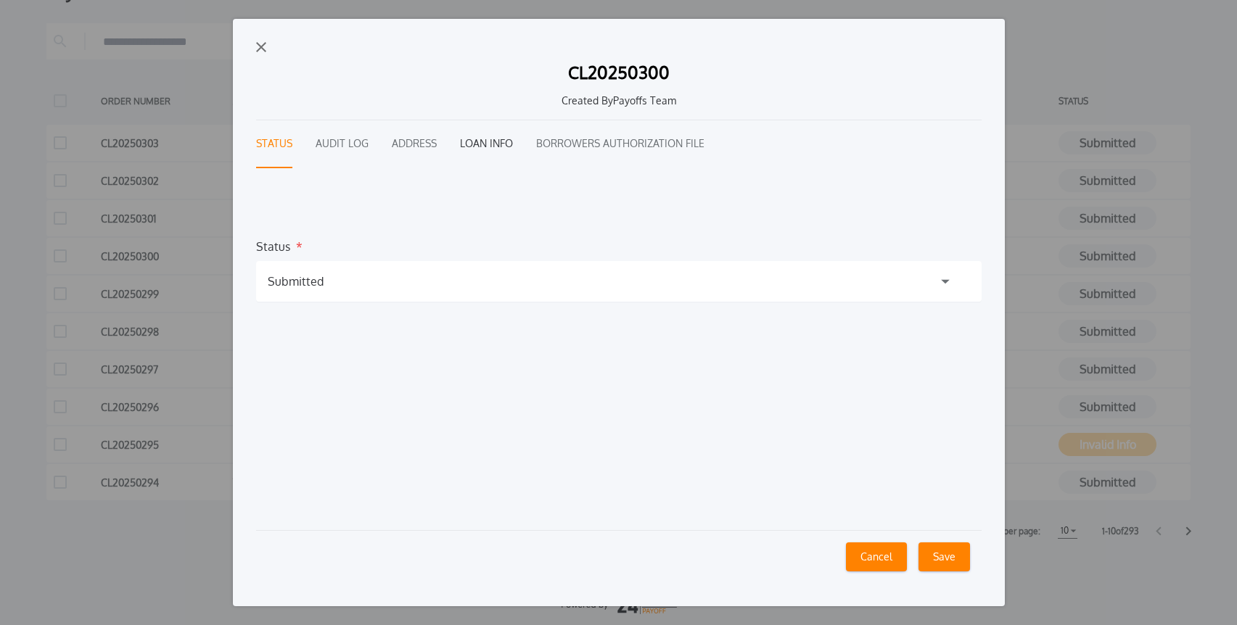
click at [477, 144] on button "Loan Info" at bounding box center [486, 144] width 53 height 48
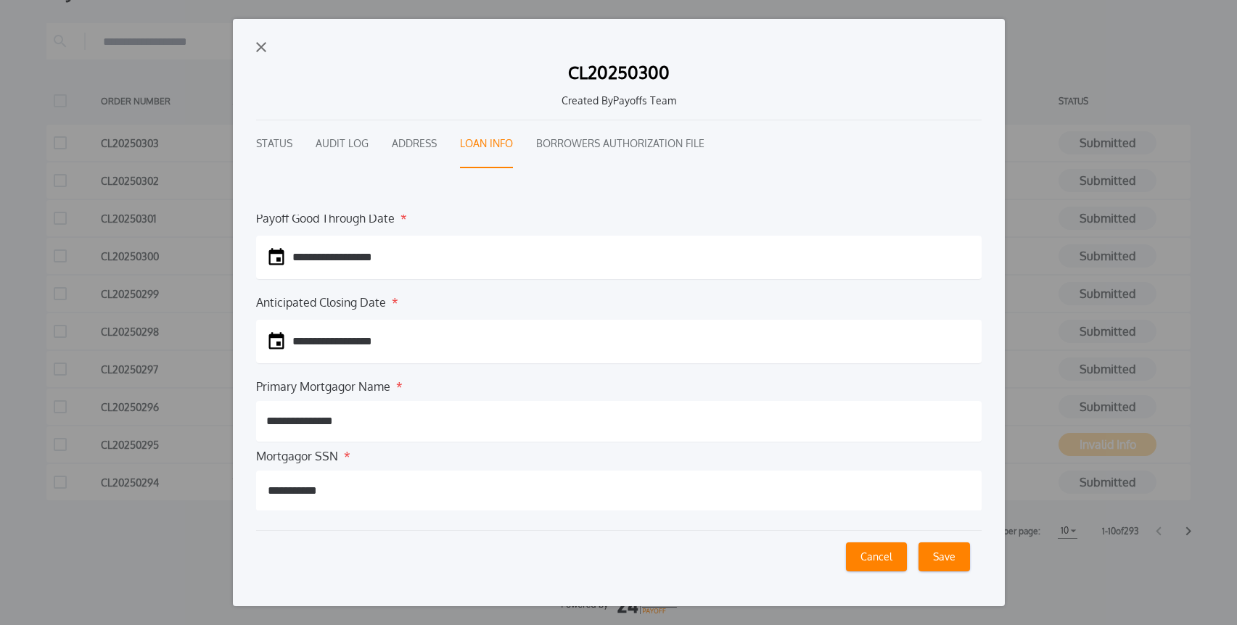
click at [260, 51] on img "button" at bounding box center [261, 47] width 10 height 10
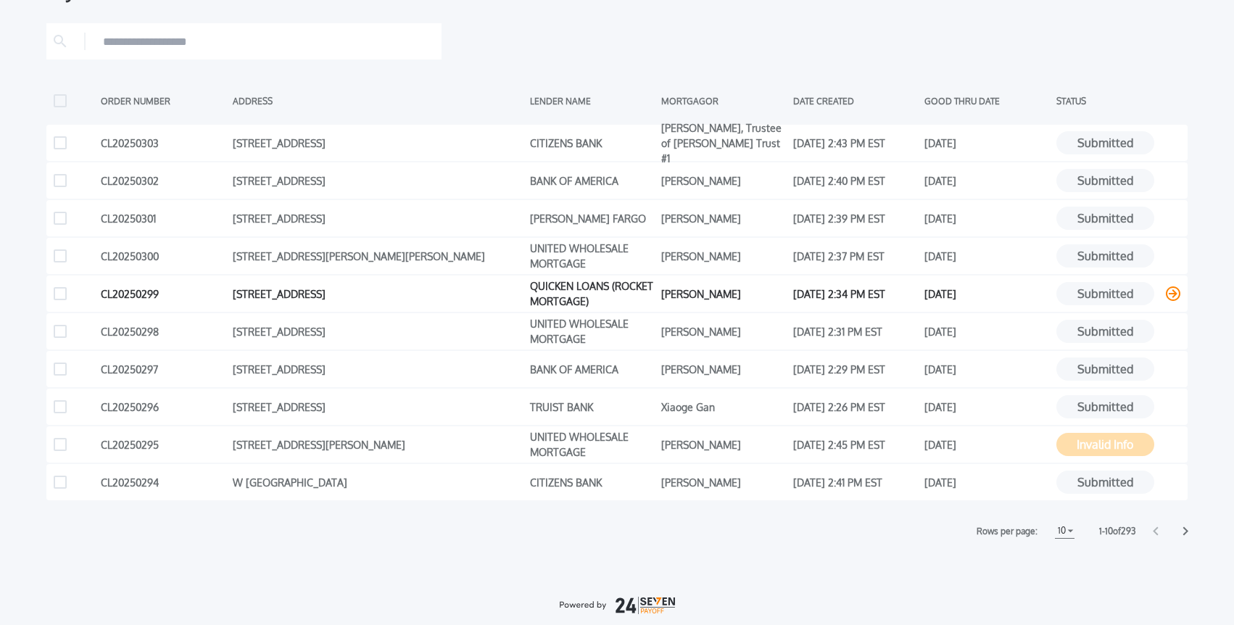
click at [1172, 295] on icon at bounding box center [1173, 293] width 15 height 15
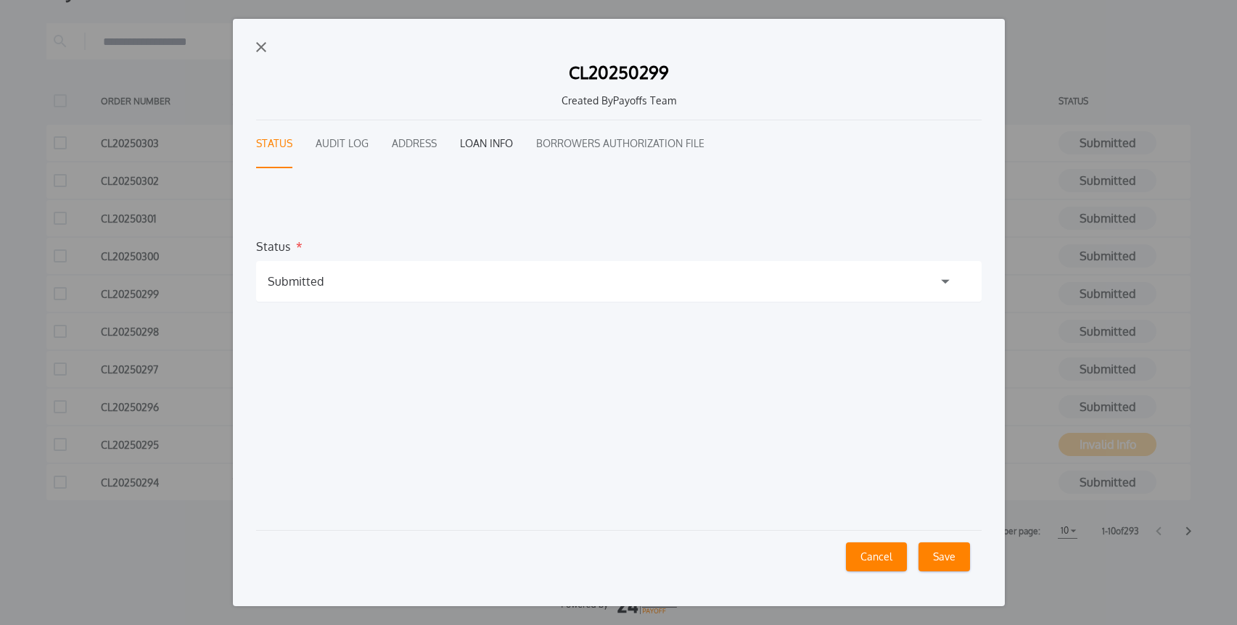
click at [479, 146] on button "Loan Info" at bounding box center [486, 144] width 53 height 48
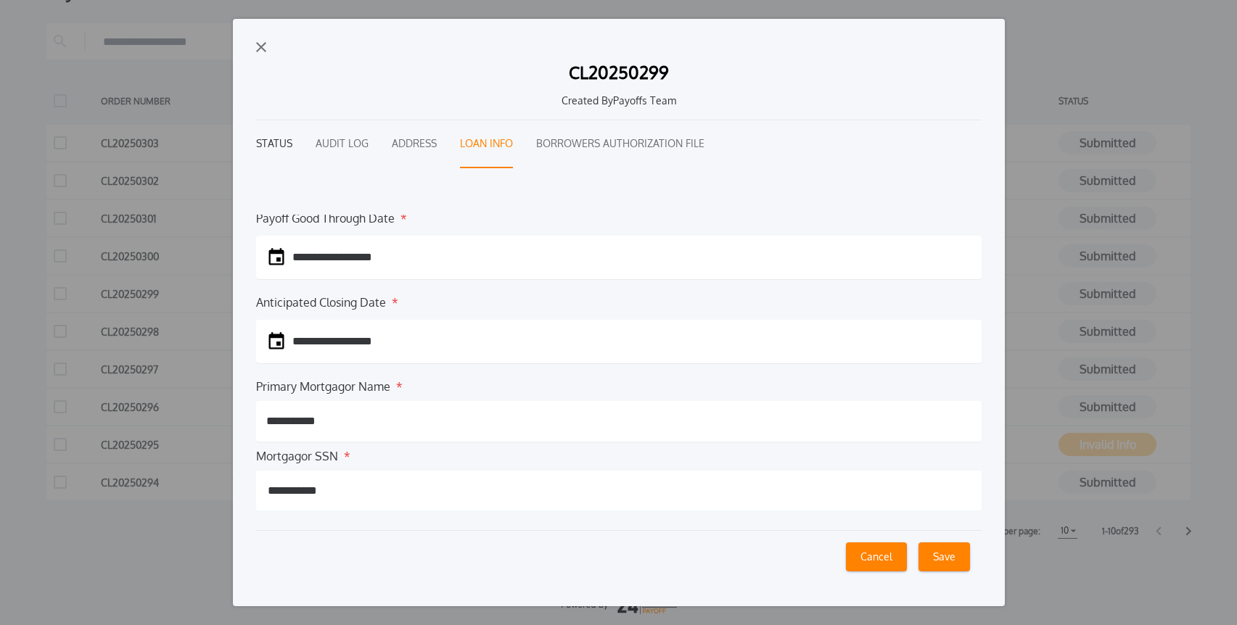
click at [265, 148] on button "Status" at bounding box center [274, 144] width 36 height 48
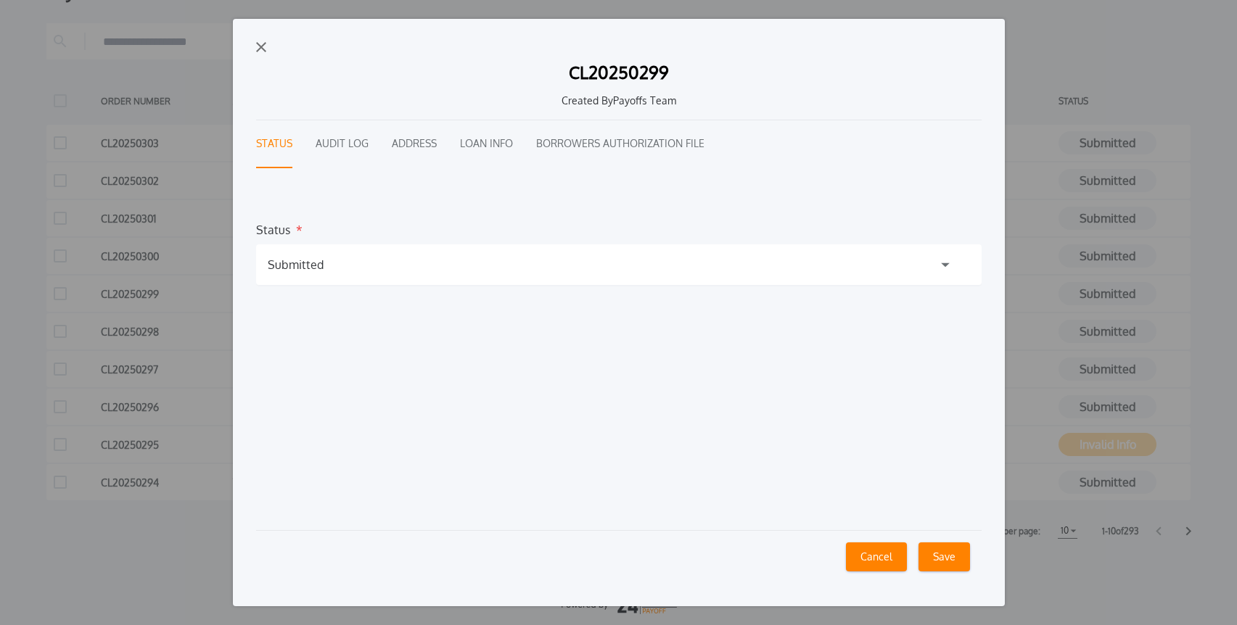
click at [312, 267] on div "Submitted" at bounding box center [296, 264] width 56 height 17
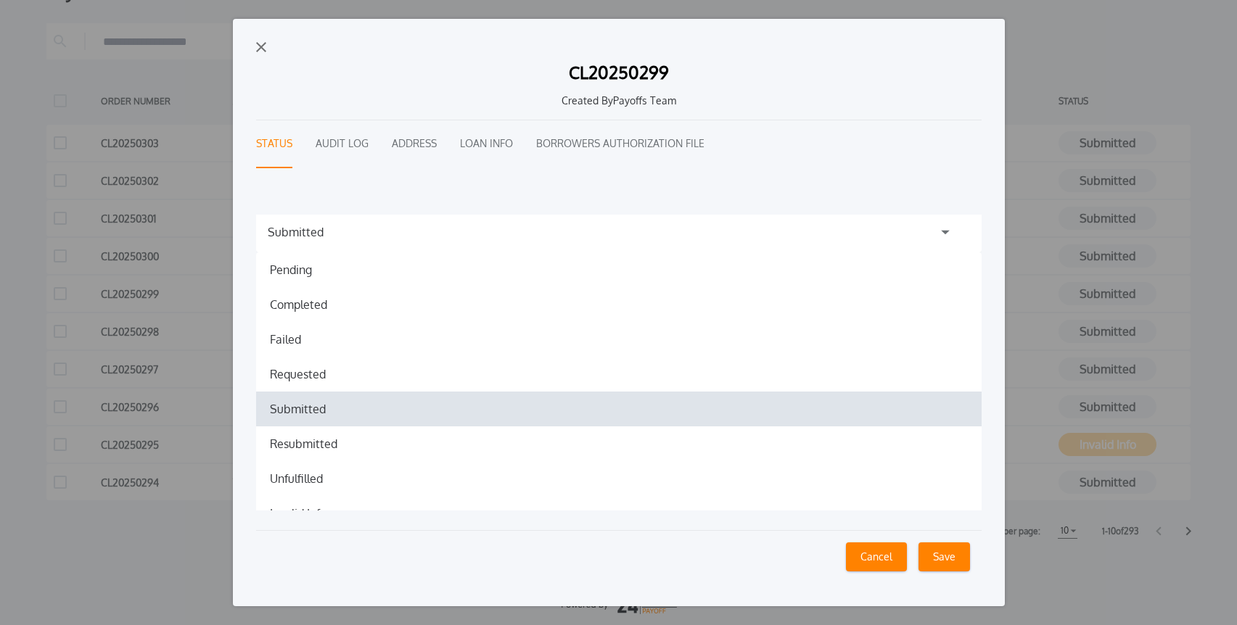
scroll to position [69, 0]
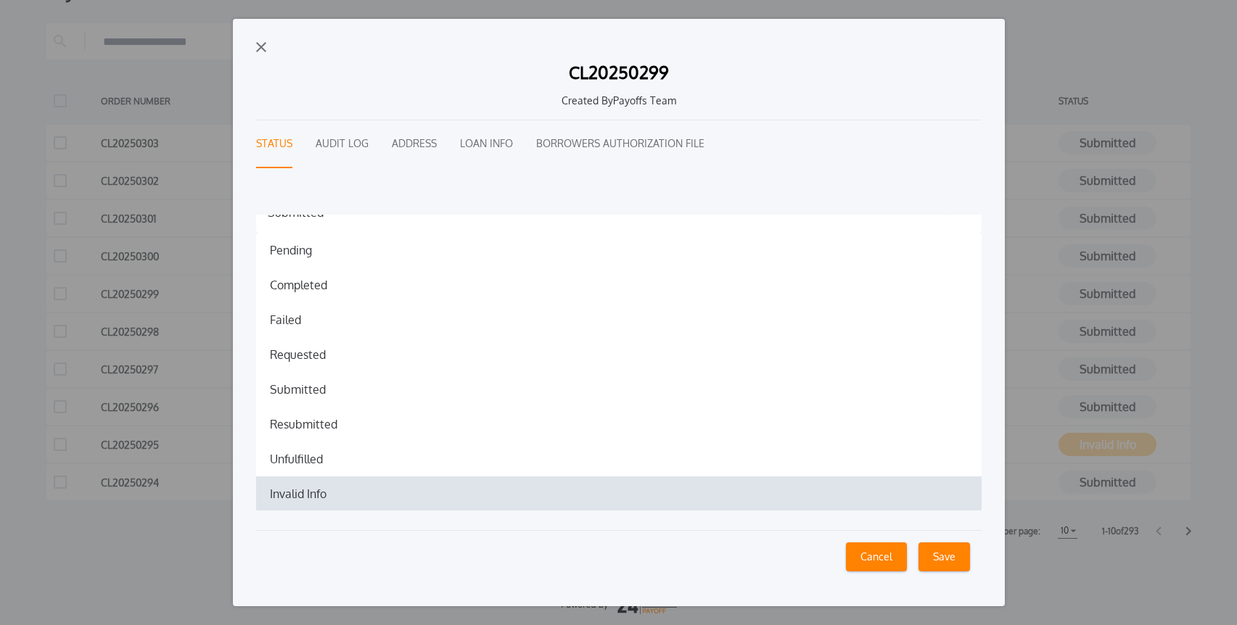
click at [302, 489] on h1 "Invalid Info" at bounding box center [298, 493] width 80 height 17
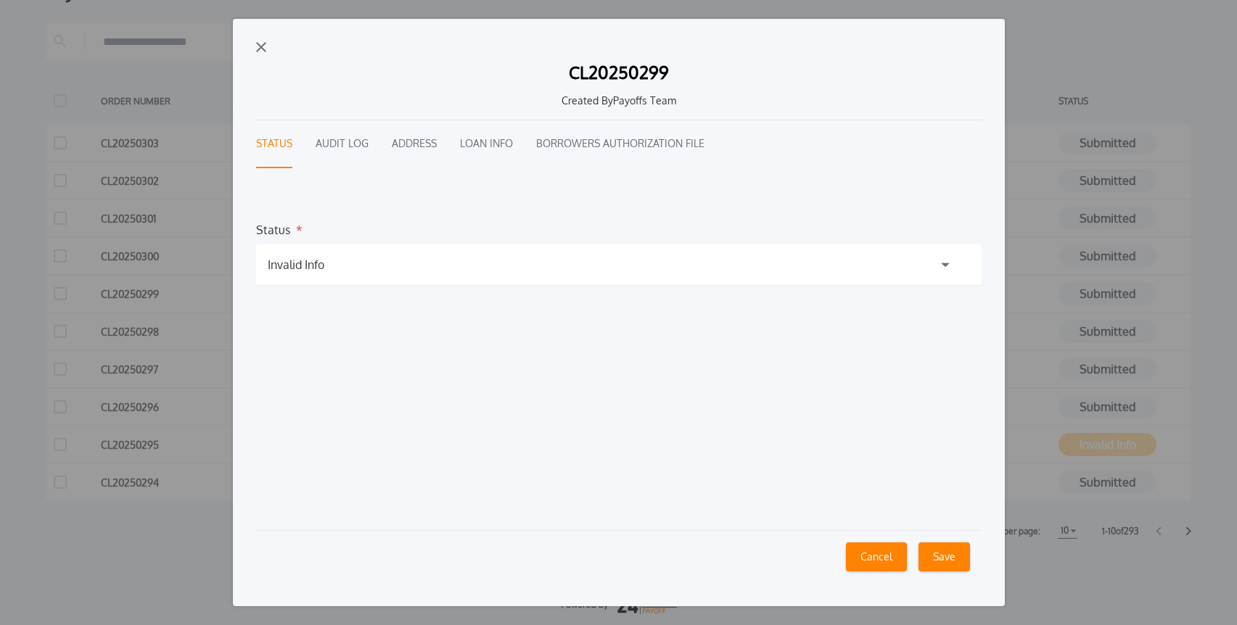
click at [940, 560] on button "Save" at bounding box center [943, 557] width 51 height 29
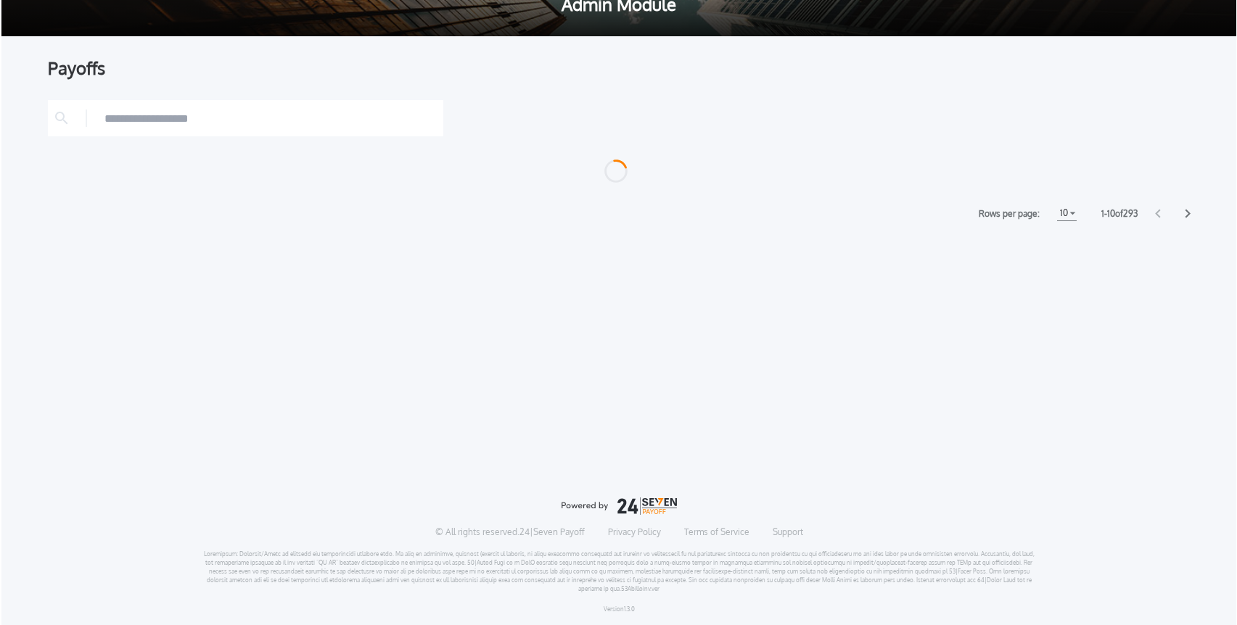
scroll to position [154, 0]
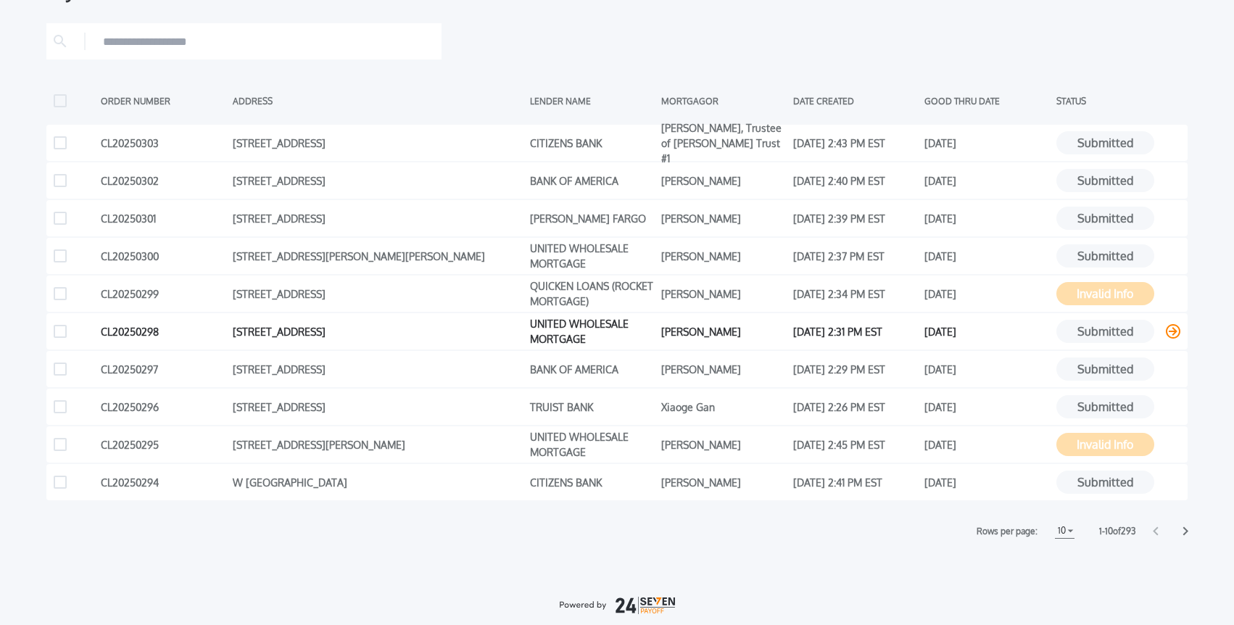
click at [1178, 331] on icon at bounding box center [1173, 331] width 15 height 15
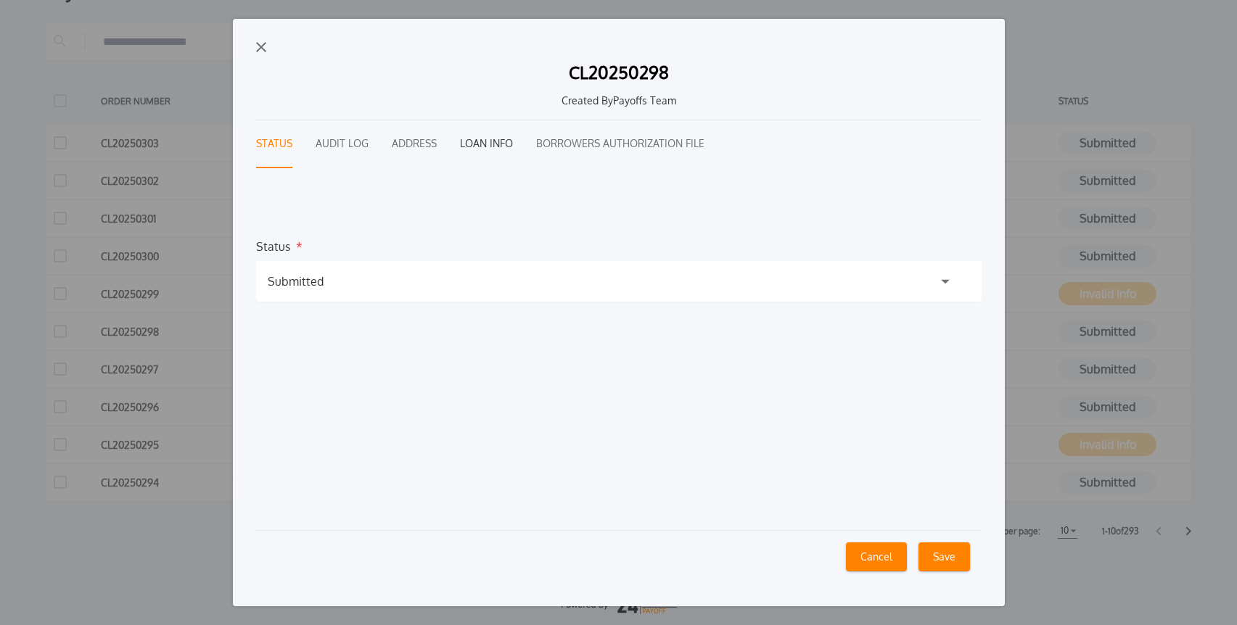
click at [489, 148] on button "Loan Info" at bounding box center [486, 144] width 53 height 48
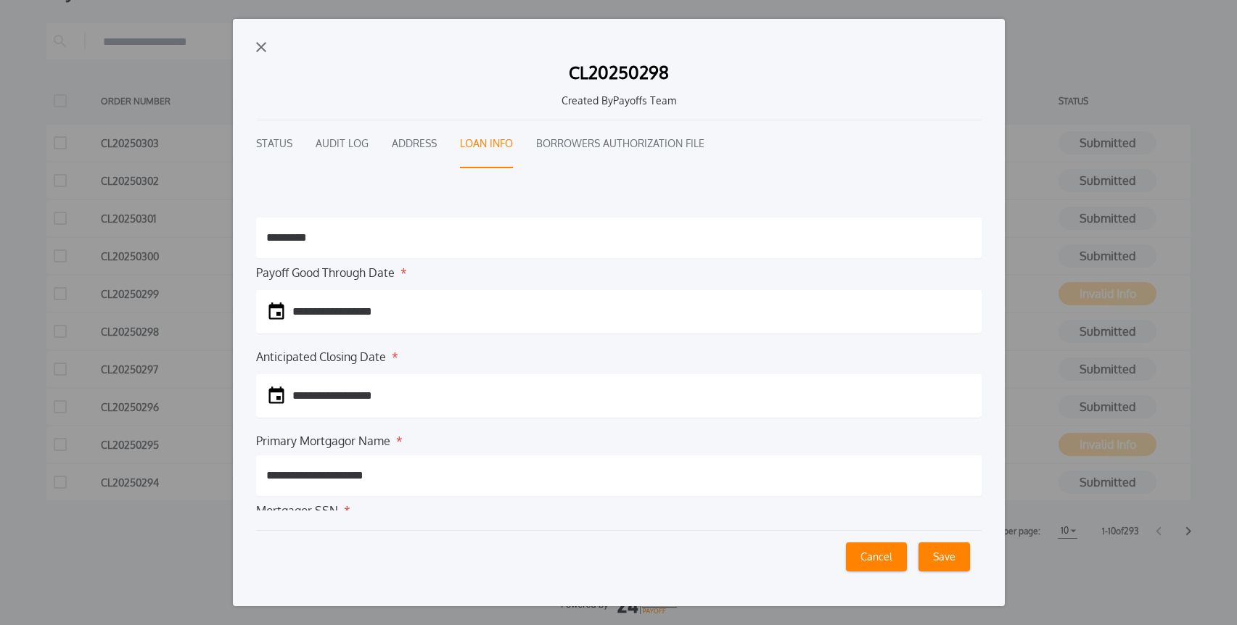
scroll to position [144, 0]
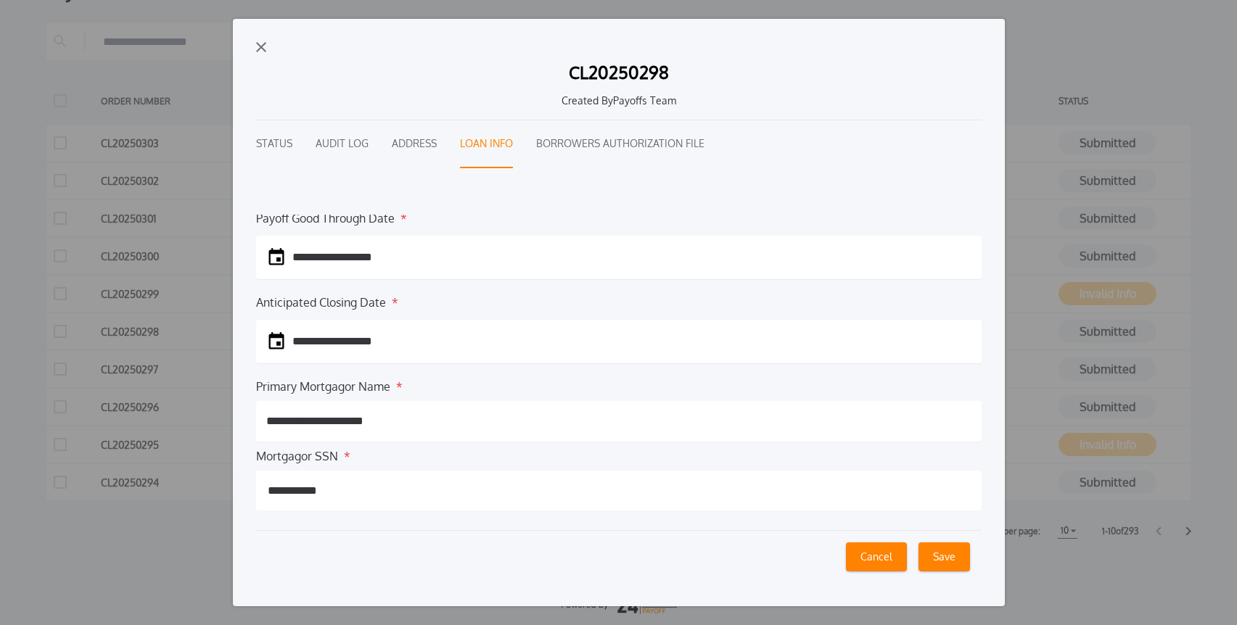
click at [259, 46] on img "button" at bounding box center [261, 47] width 10 height 10
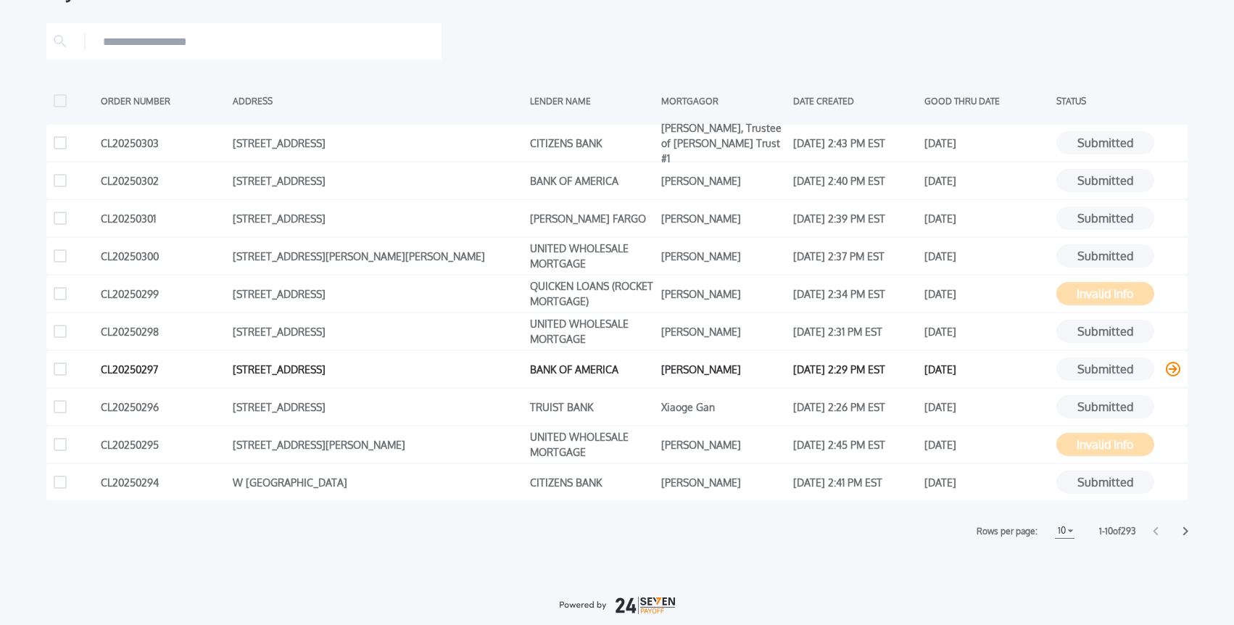
click at [1175, 368] on icon at bounding box center [1173, 369] width 15 height 15
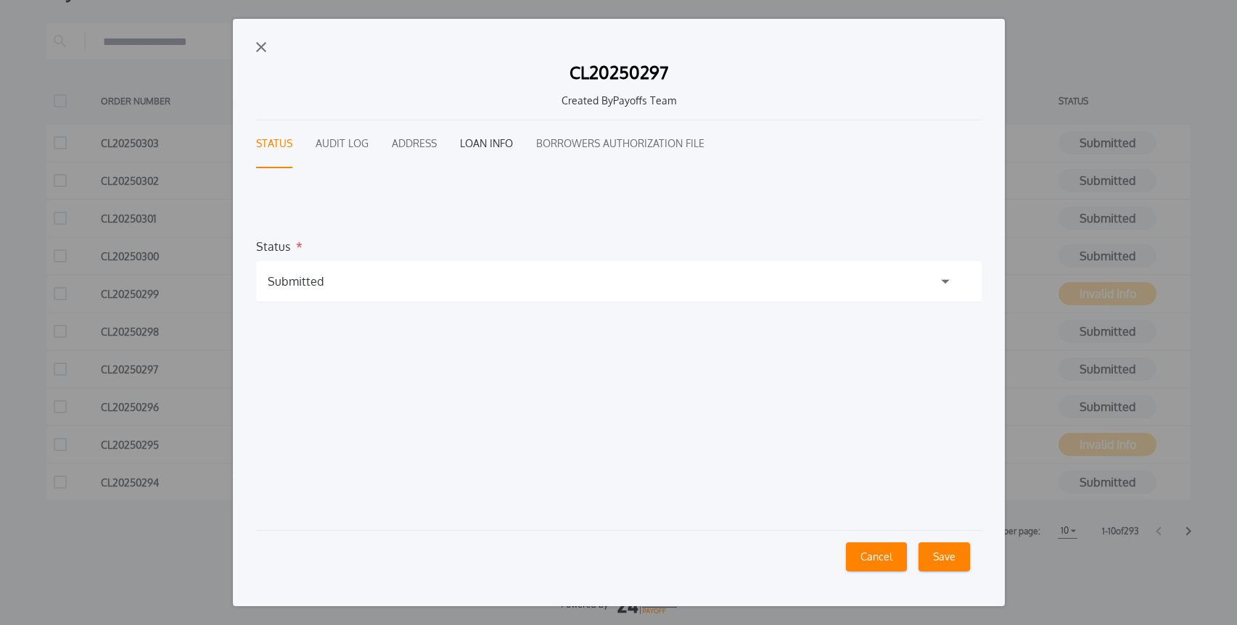
click at [491, 155] on button "Loan Info" at bounding box center [486, 144] width 53 height 48
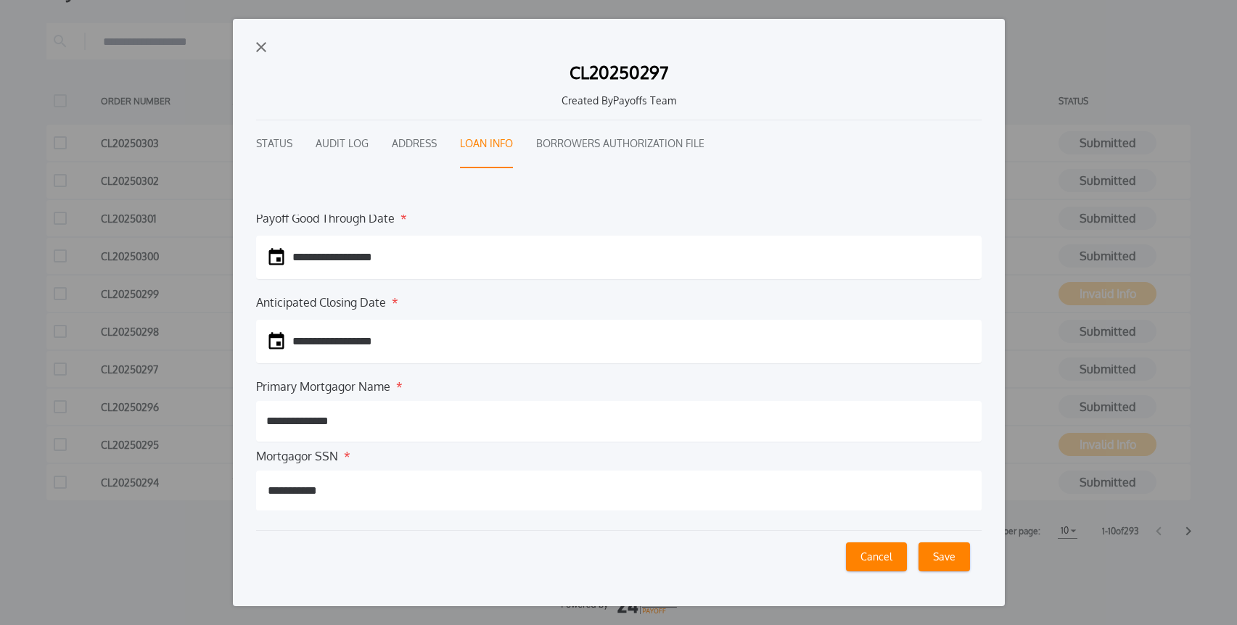
scroll to position [142, 0]
click at [263, 51] on img "button" at bounding box center [261, 47] width 10 height 10
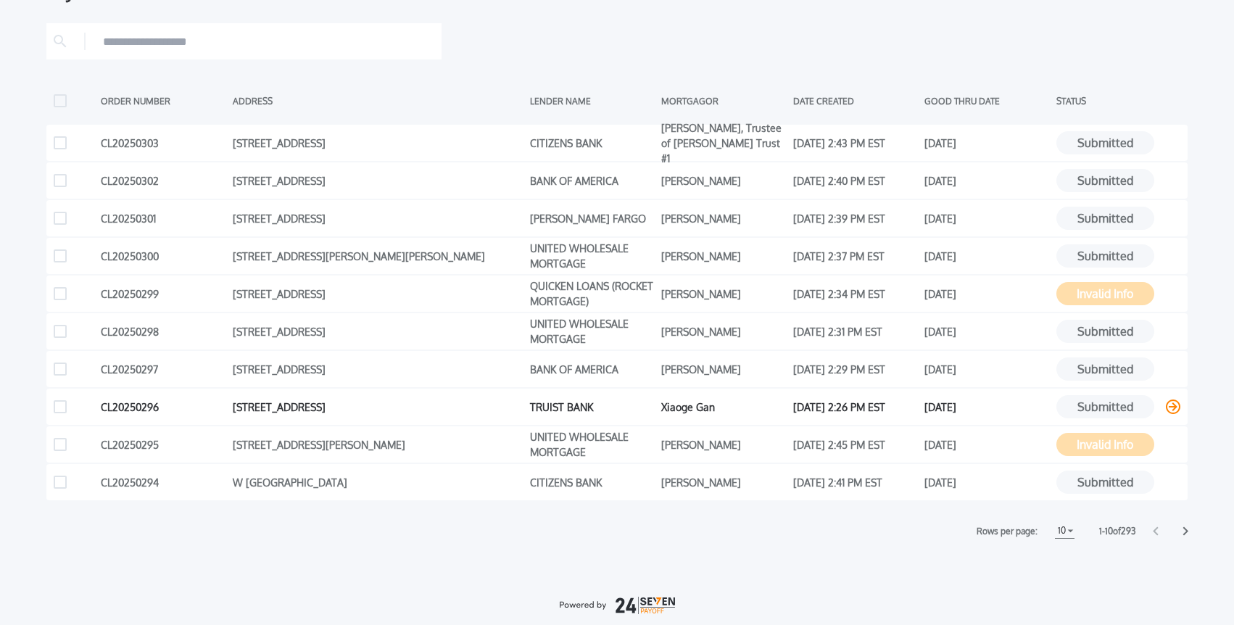
click at [1171, 407] on icon at bounding box center [1173, 407] width 15 height 15
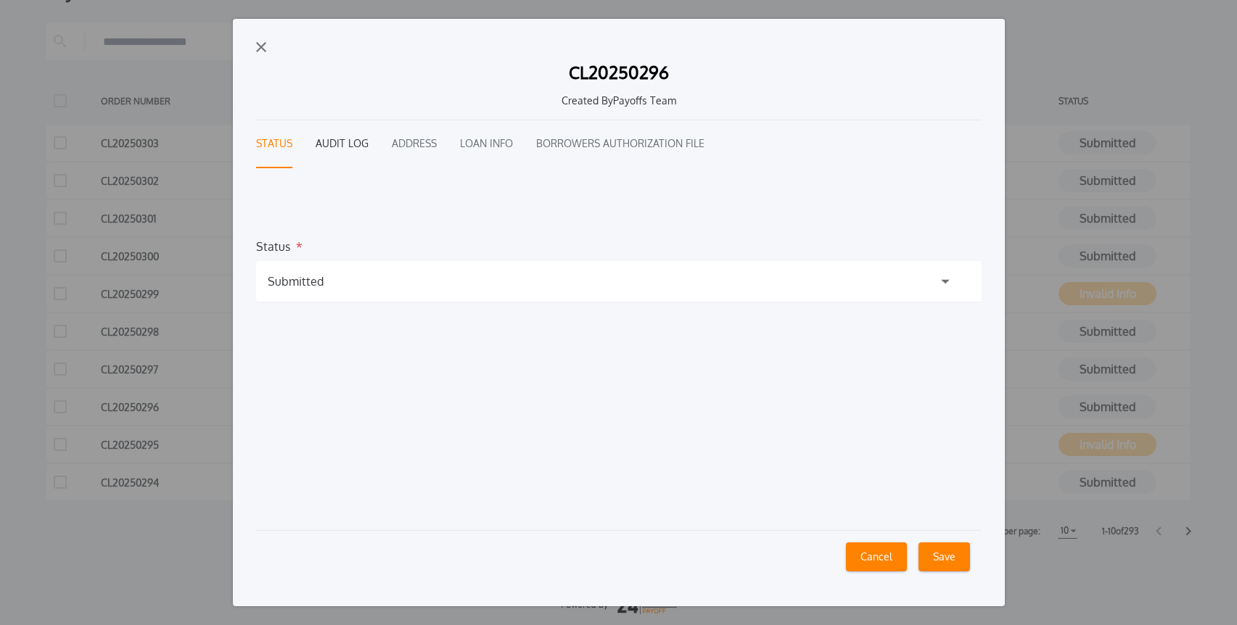
click at [339, 140] on button "Audit Log" at bounding box center [341, 144] width 53 height 48
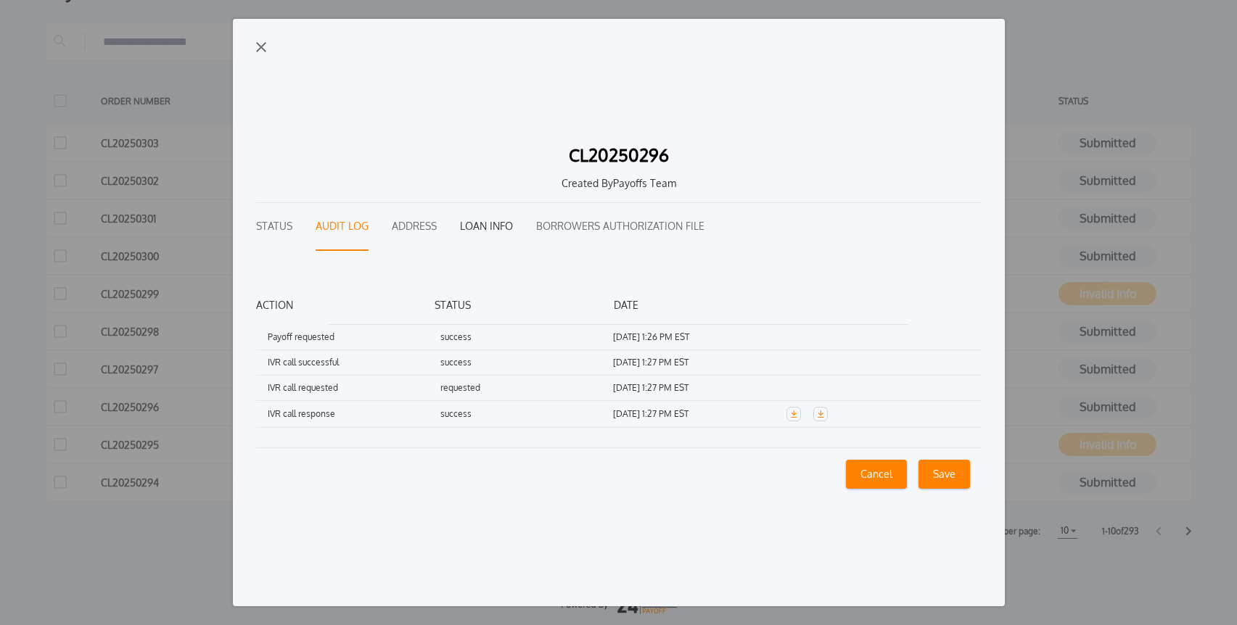
click at [494, 226] on button "Loan Info" at bounding box center [486, 227] width 53 height 48
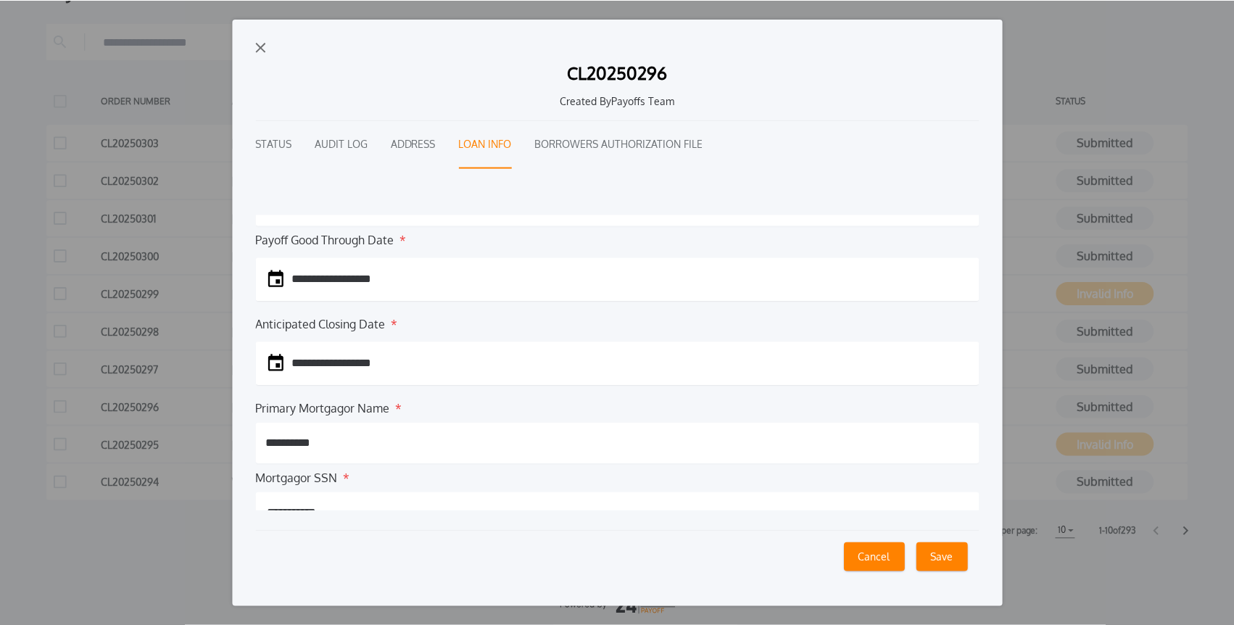
scroll to position [144, 0]
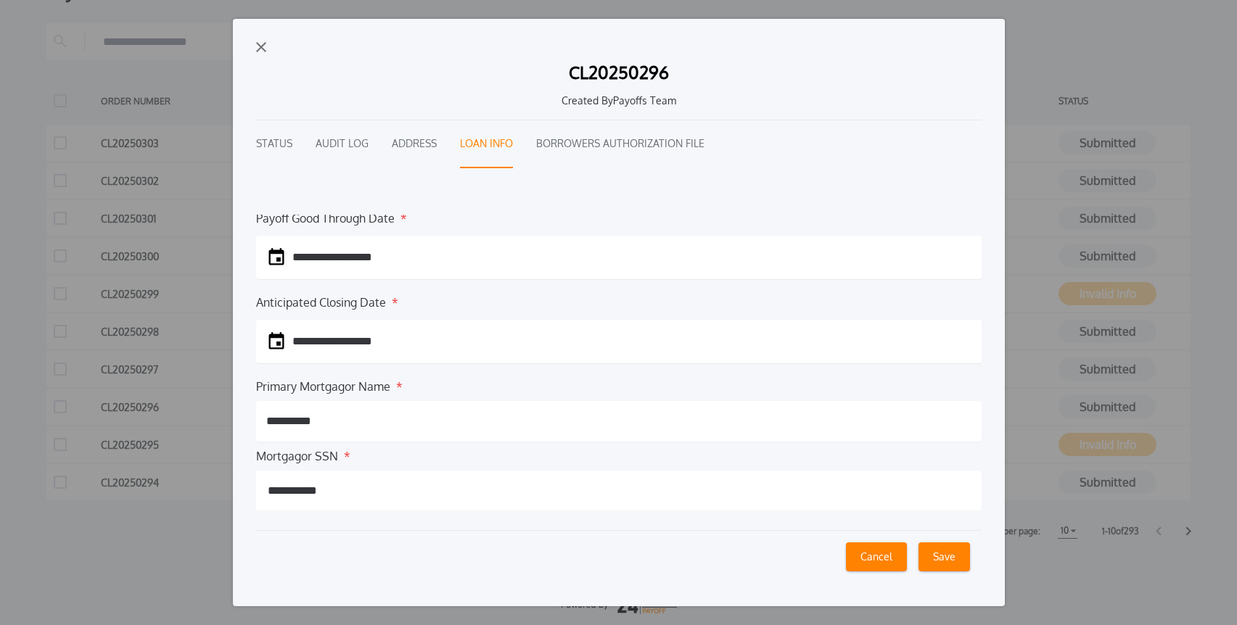
click at [260, 44] on img "button" at bounding box center [261, 47] width 10 height 10
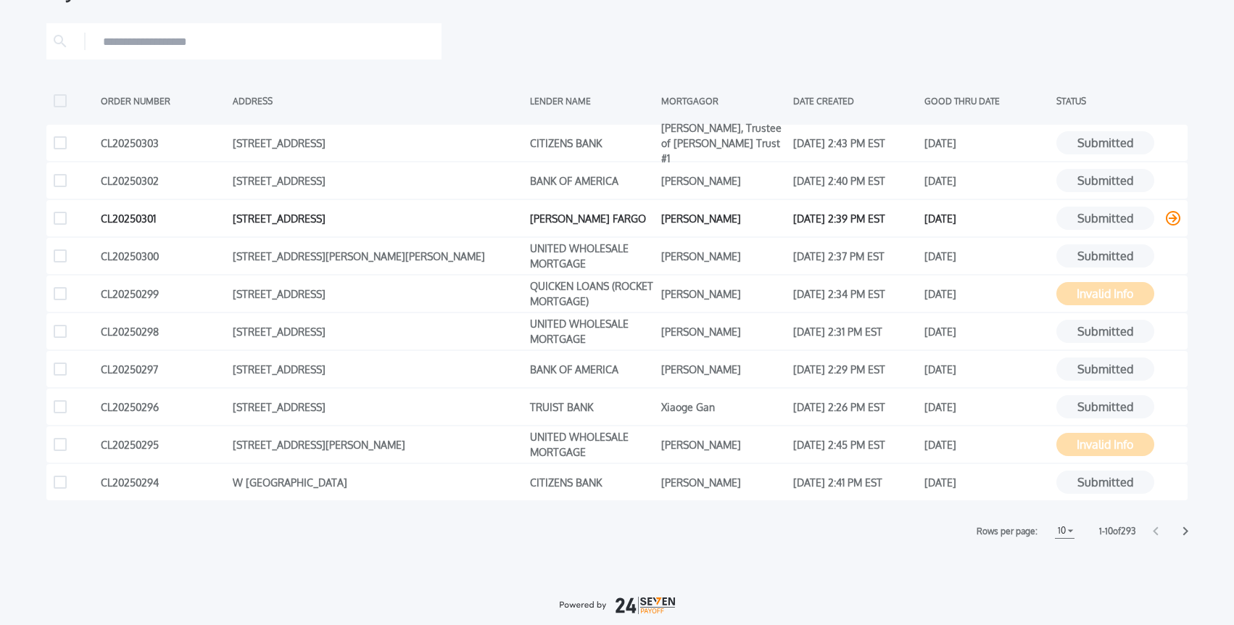
click at [1172, 220] on icon at bounding box center [1173, 218] width 15 height 15
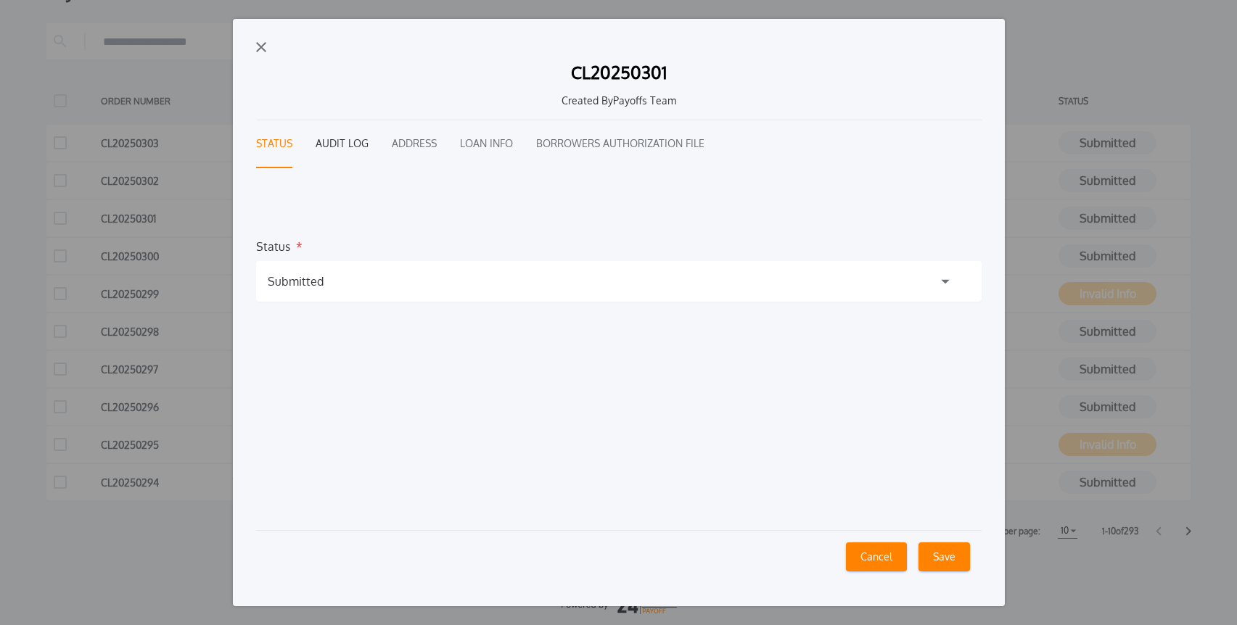
click at [351, 147] on button "Audit Log" at bounding box center [341, 144] width 53 height 48
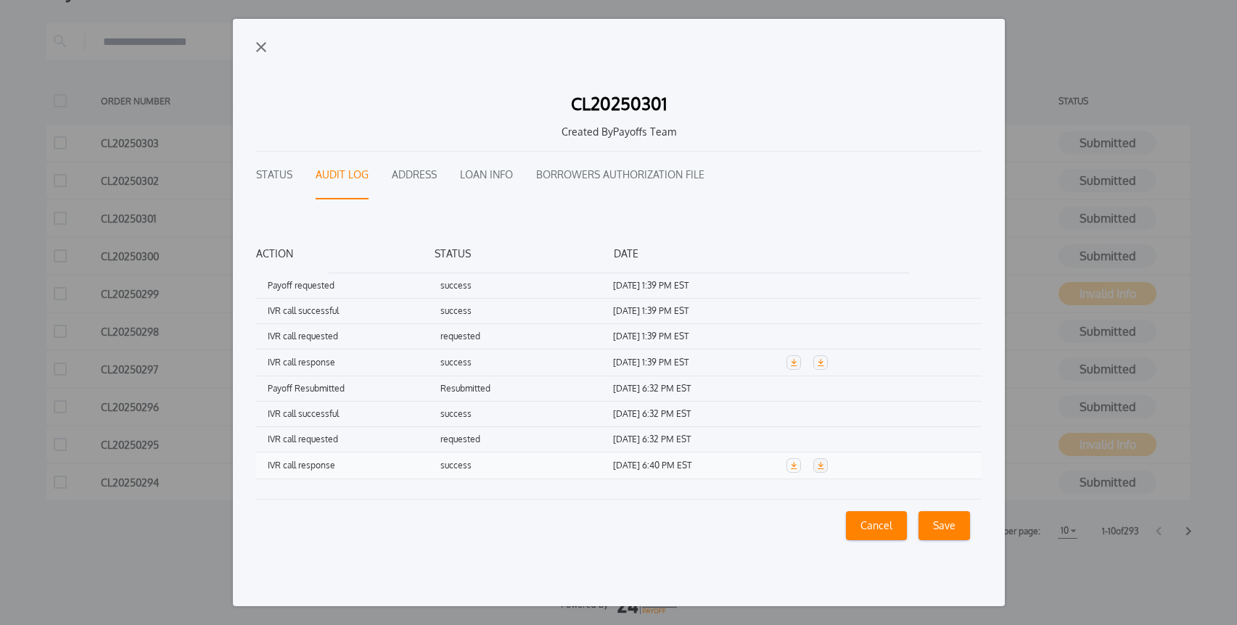
click at [820, 468] on icon "button" at bounding box center [820, 465] width 7 height 7
click at [262, 47] on img "button" at bounding box center [261, 47] width 10 height 10
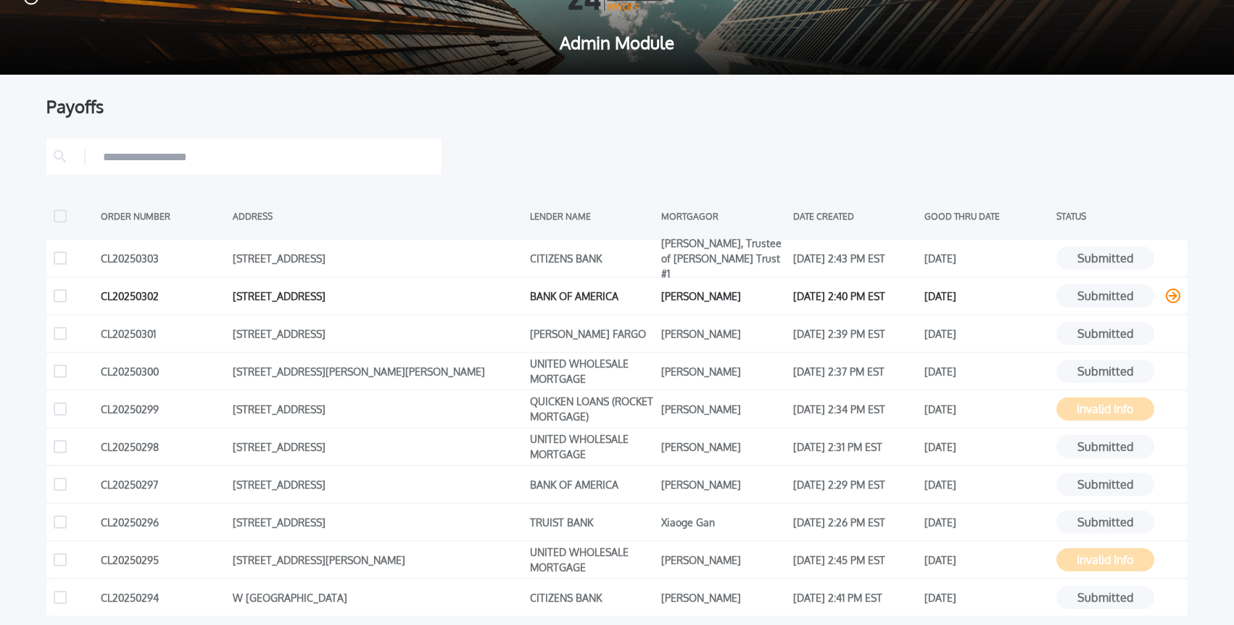
scroll to position [0, 0]
